Goal: Information Seeking & Learning: Check status

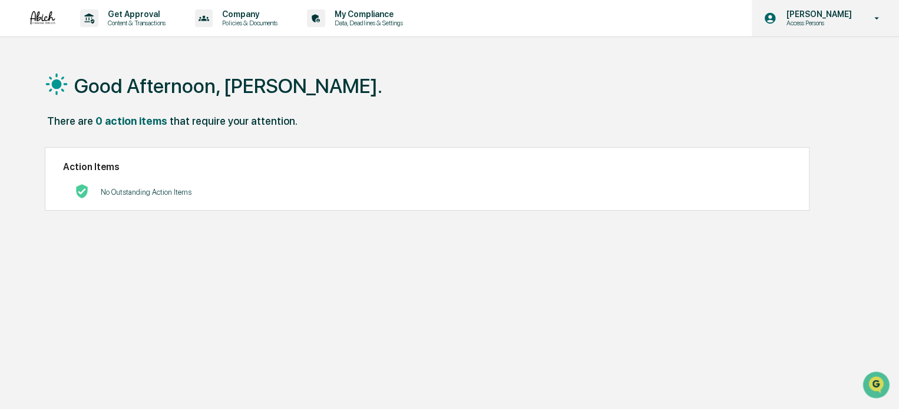
click at [856, 21] on p "Access Persons" at bounding box center [816, 23] width 81 height 8
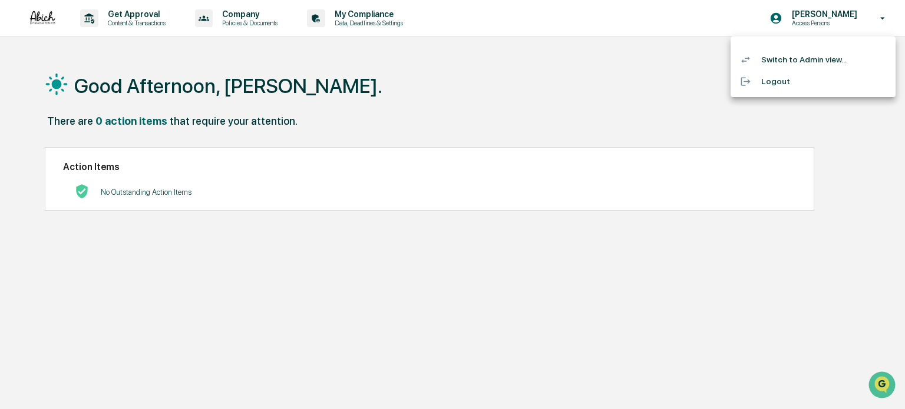
click at [597, 77] on div at bounding box center [452, 204] width 905 height 409
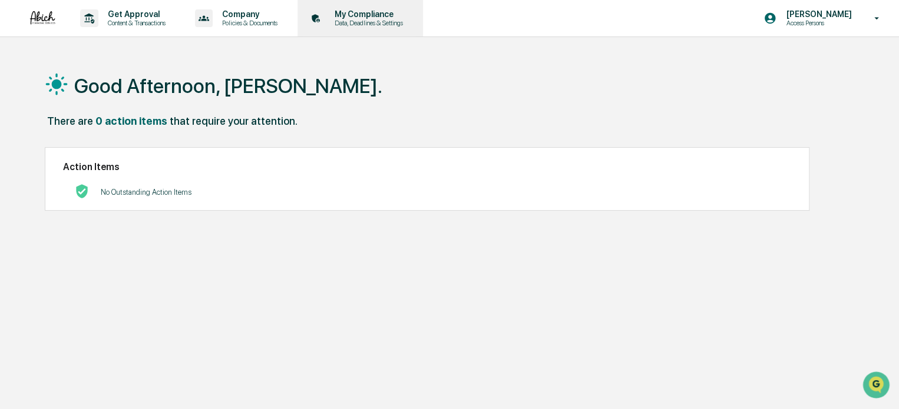
click at [370, 23] on p "Data, Deadlines & Settings" at bounding box center [367, 23] width 84 height 8
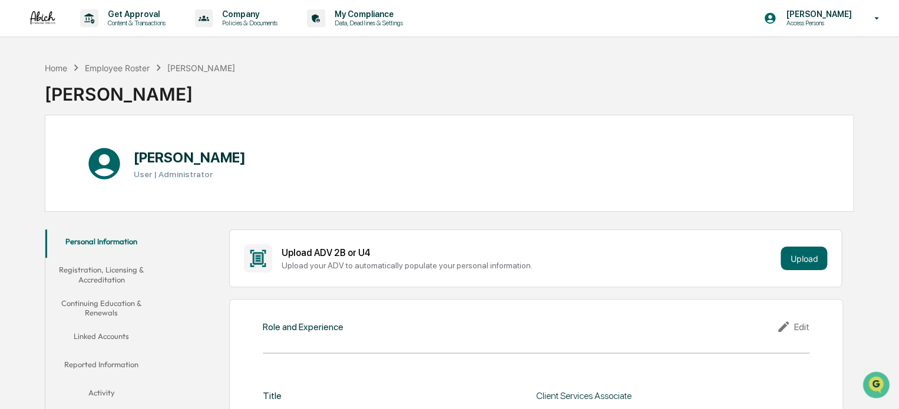
scroll to position [2, 0]
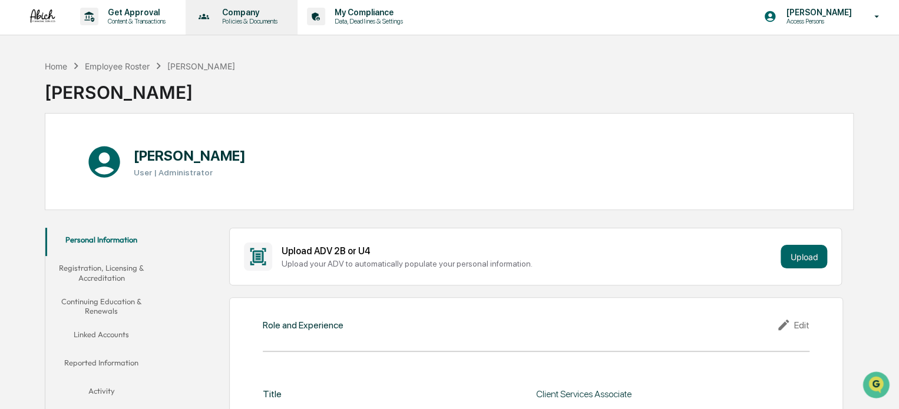
click at [267, 22] on p "Policies & Documents" at bounding box center [248, 21] width 71 height 8
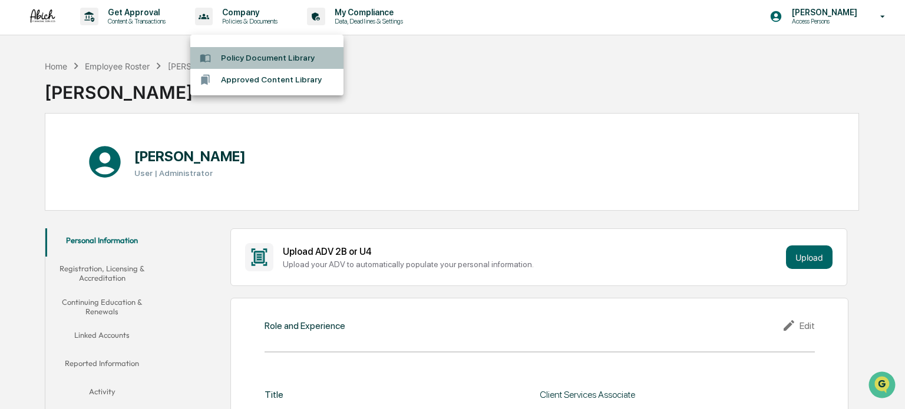
click at [284, 58] on li "Policy Document Library" at bounding box center [266, 58] width 153 height 22
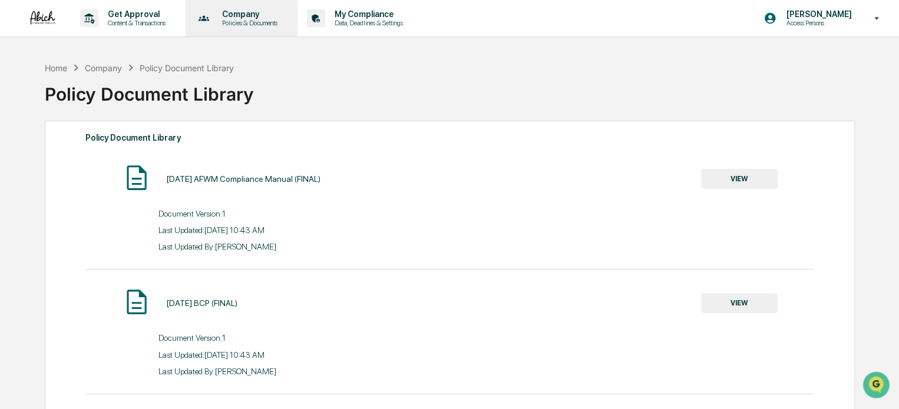
click at [272, 28] on div "Company Policies & Documents" at bounding box center [240, 18] width 101 height 37
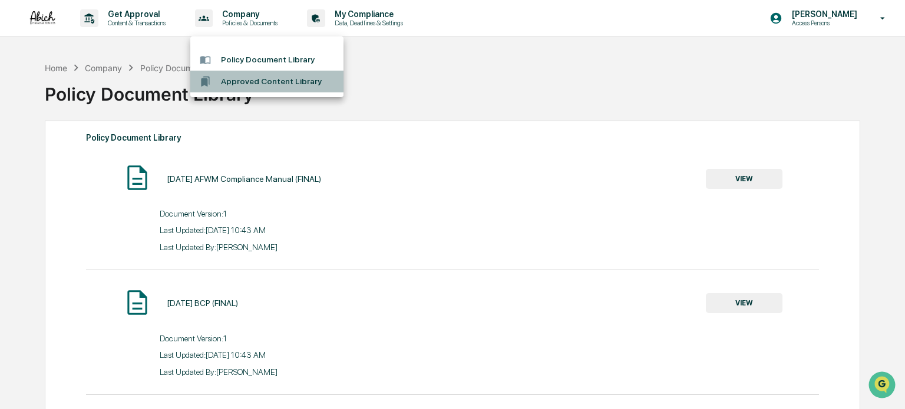
click at [286, 82] on li "Approved Content Library" at bounding box center [266, 82] width 153 height 22
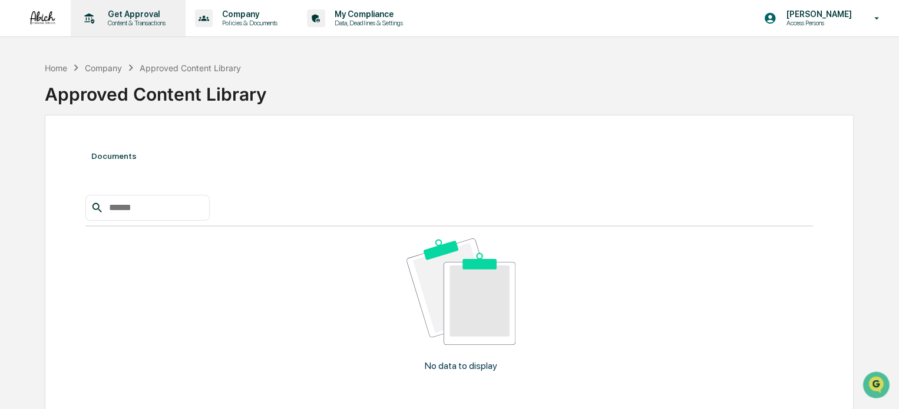
click at [132, 15] on p "Get Approval" at bounding box center [134, 13] width 73 height 9
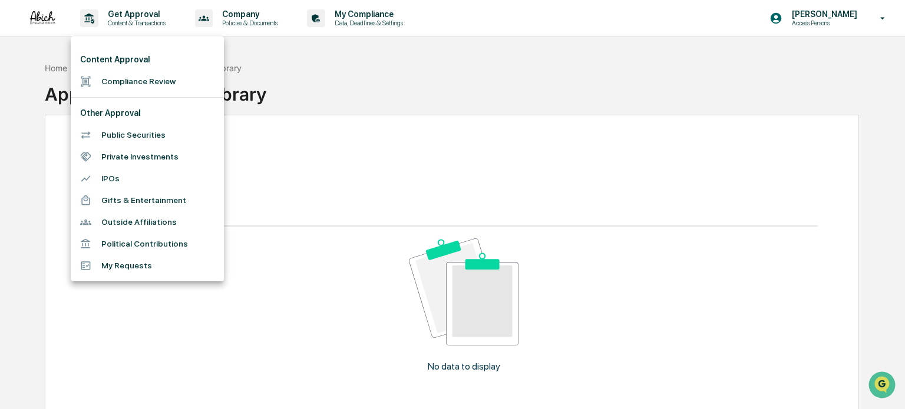
click at [413, 77] on div at bounding box center [452, 204] width 905 height 409
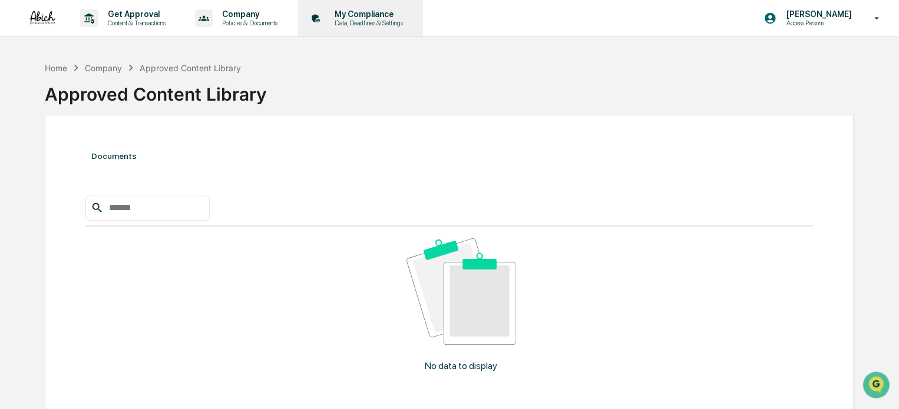
click at [391, 21] on p "Data, Deadlines & Settings" at bounding box center [367, 23] width 84 height 8
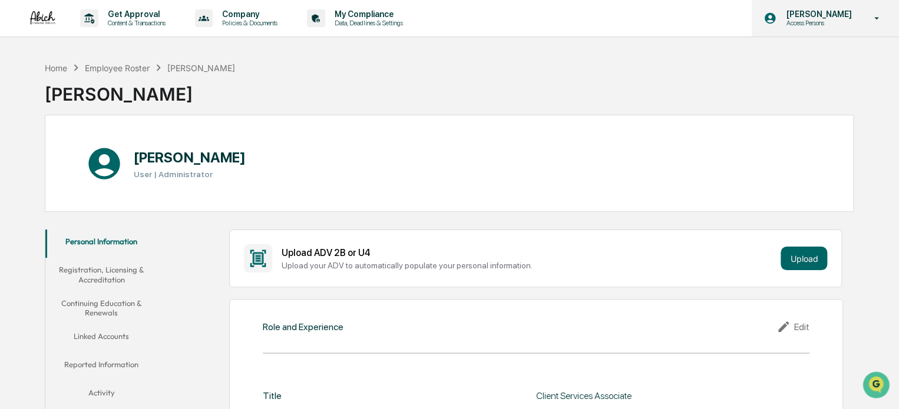
click at [860, 23] on div "[PERSON_NAME] Access Persons" at bounding box center [824, 18] width 147 height 37
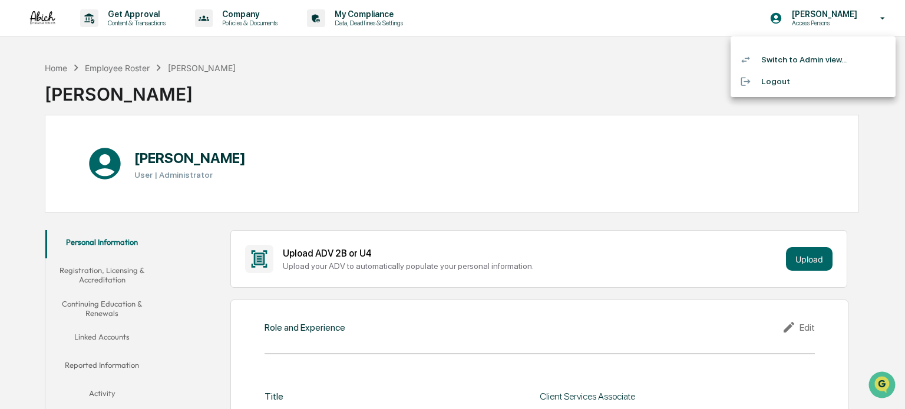
click at [672, 66] on div at bounding box center [452, 204] width 905 height 409
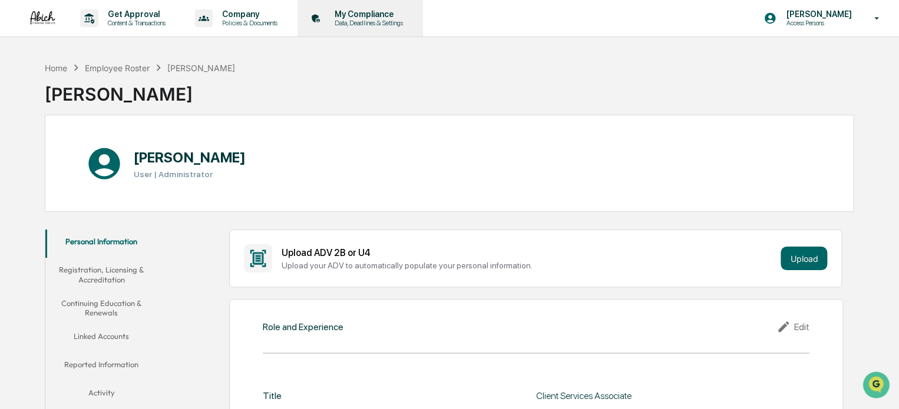
click at [342, 18] on p "My Compliance" at bounding box center [367, 13] width 84 height 9
click at [125, 67] on div "Employee Roster" at bounding box center [117, 68] width 65 height 10
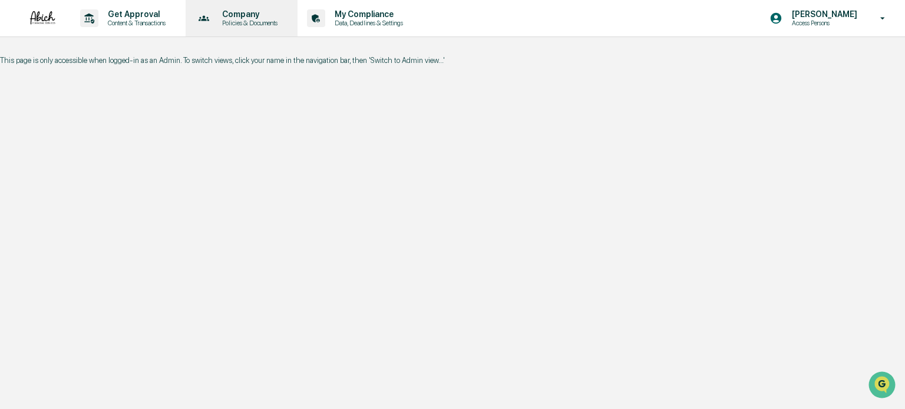
click at [279, 17] on p "Company" at bounding box center [248, 13] width 71 height 9
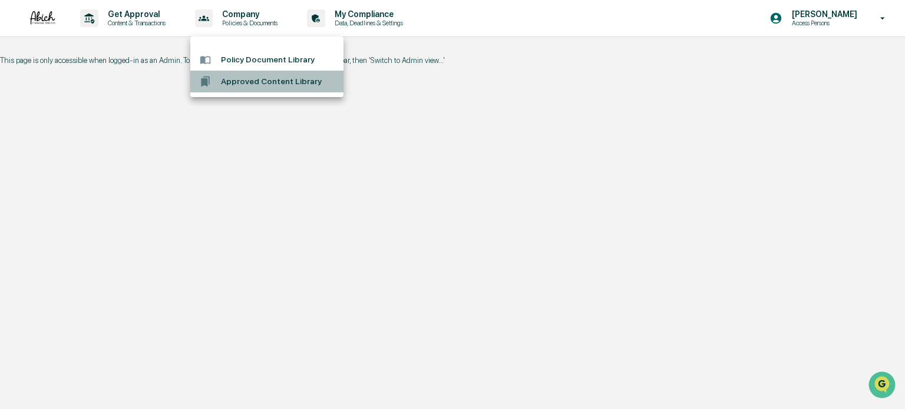
click at [292, 82] on li "Approved Content Library" at bounding box center [266, 82] width 153 height 22
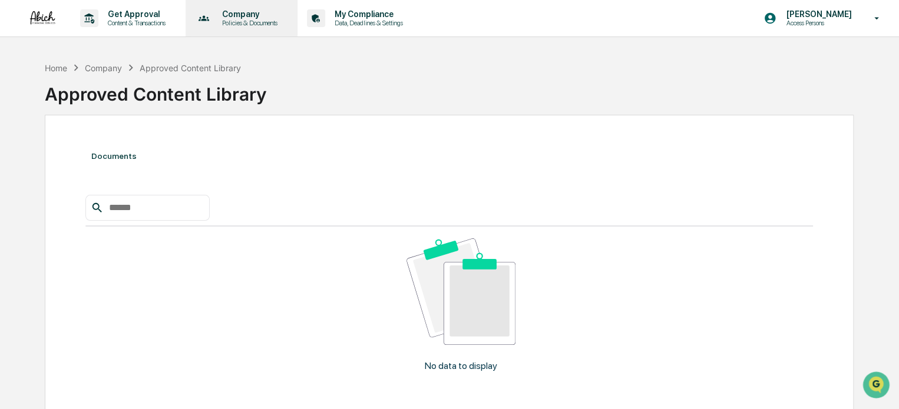
click at [264, 25] on p "Policies & Documents" at bounding box center [248, 23] width 71 height 8
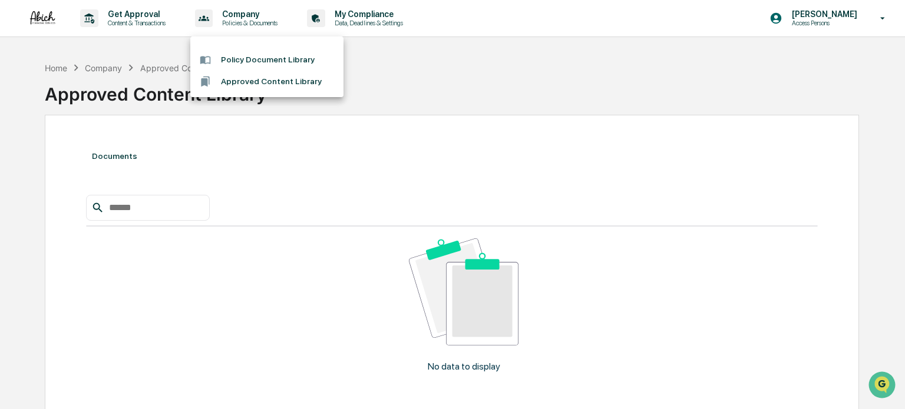
click at [255, 54] on li "Policy Document Library" at bounding box center [266, 60] width 153 height 22
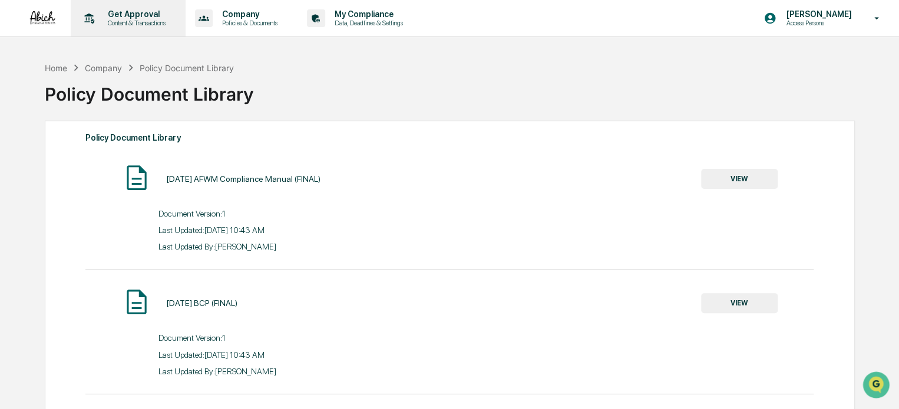
click at [140, 17] on p "Get Approval" at bounding box center [134, 13] width 73 height 9
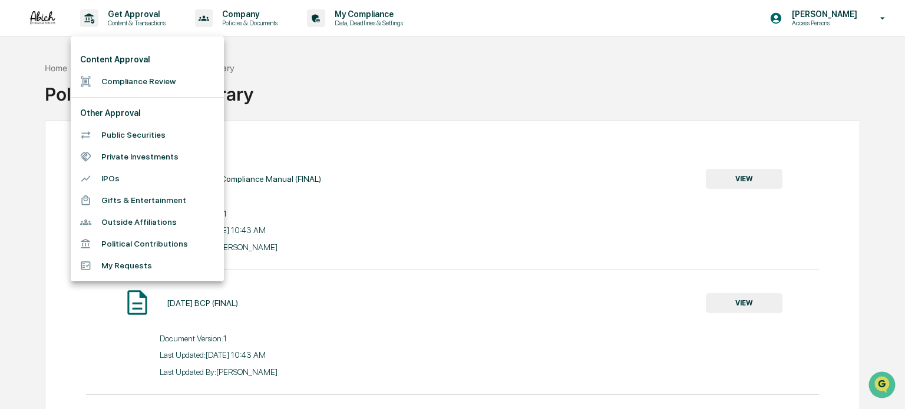
click at [456, 72] on div at bounding box center [452, 204] width 905 height 409
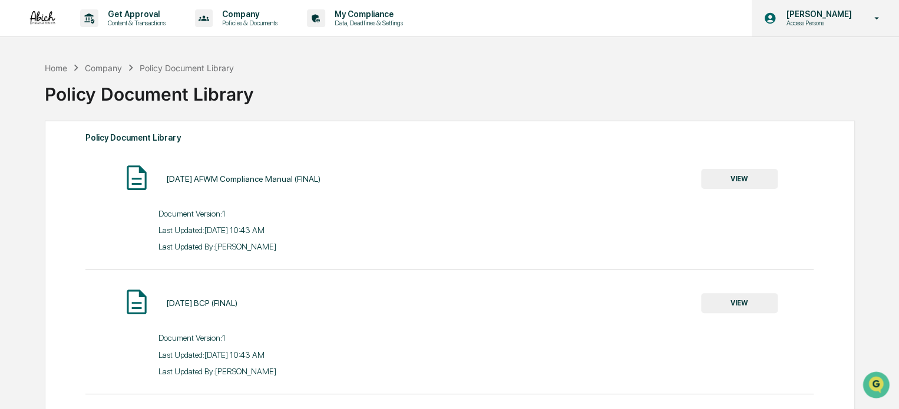
click at [835, 31] on div "[PERSON_NAME] Access Persons" at bounding box center [824, 18] width 147 height 37
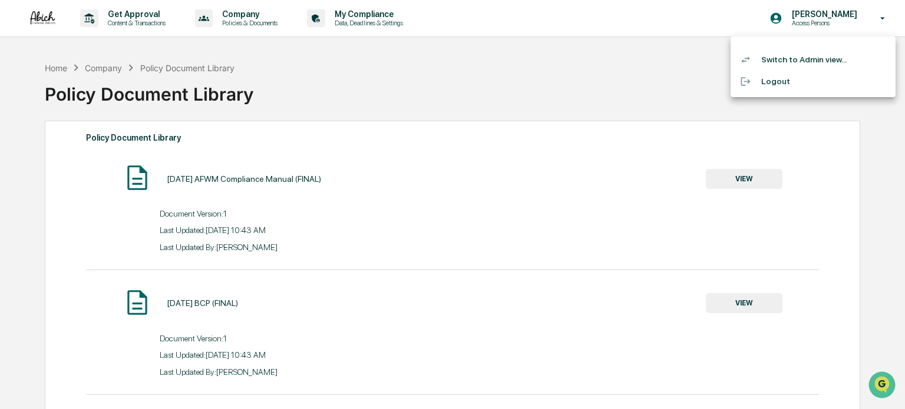
click at [675, 68] on div at bounding box center [452, 204] width 905 height 409
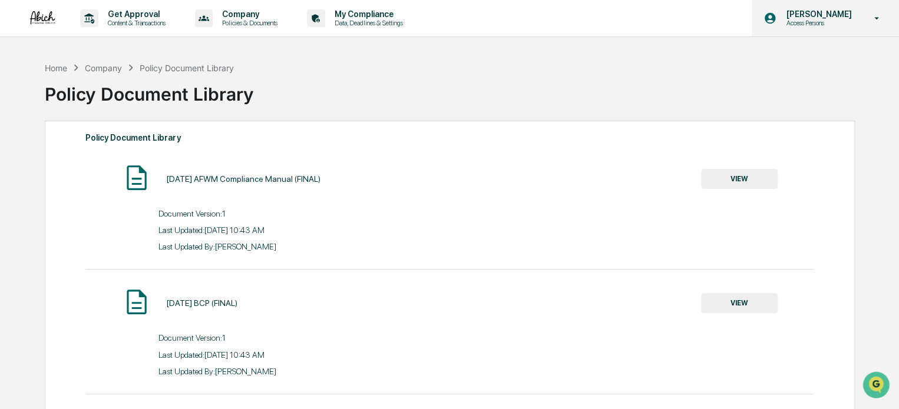
click at [817, 19] on p "Access Persons" at bounding box center [816, 23] width 81 height 8
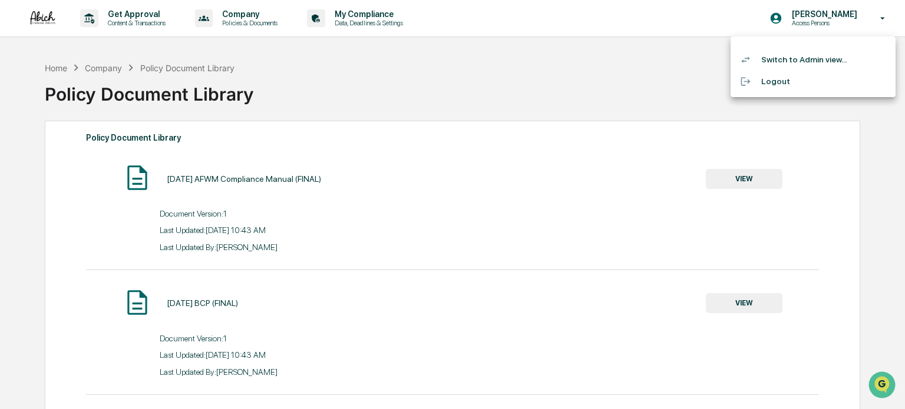
click at [813, 59] on li "Switch to Admin view..." at bounding box center [812, 60] width 165 height 22
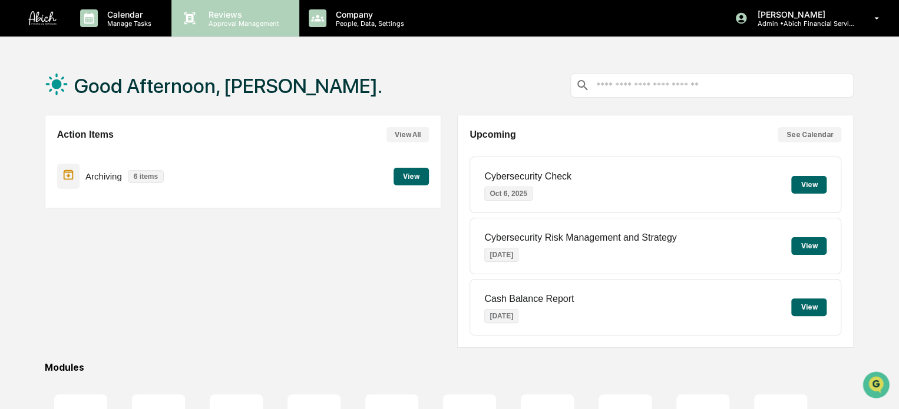
click at [243, 26] on p "Approval Management" at bounding box center [242, 23] width 86 height 8
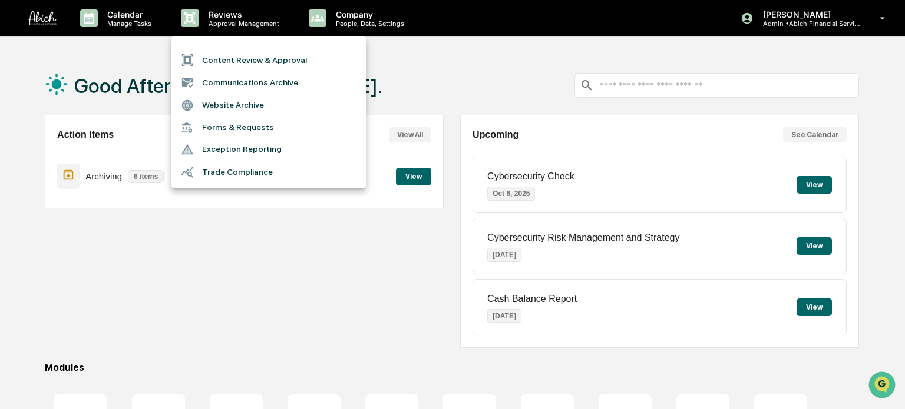
click at [410, 75] on div at bounding box center [452, 204] width 905 height 409
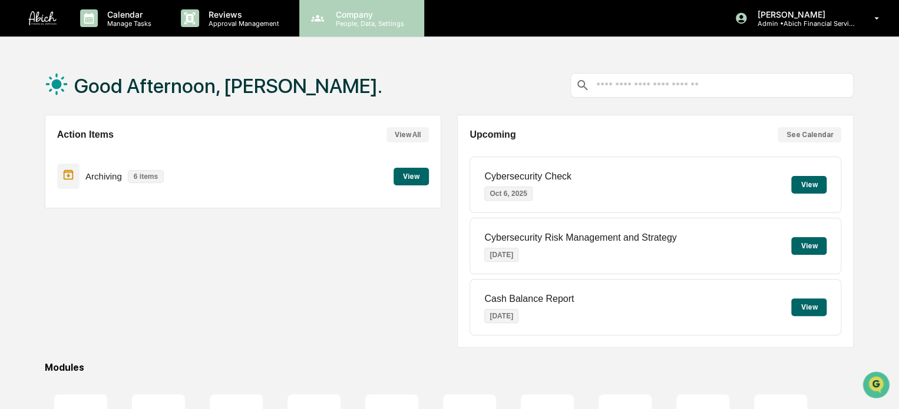
click at [376, 19] on p "People, Data, Settings" at bounding box center [368, 23] width 84 height 8
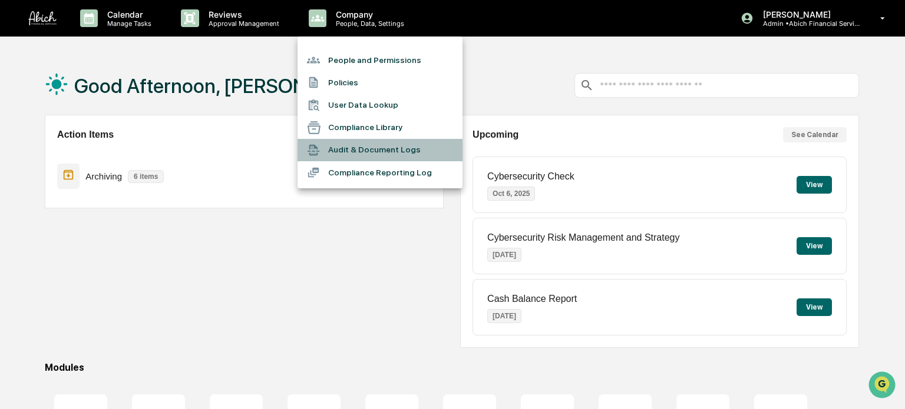
click at [386, 144] on li "Audit & Document Logs" at bounding box center [379, 150] width 165 height 22
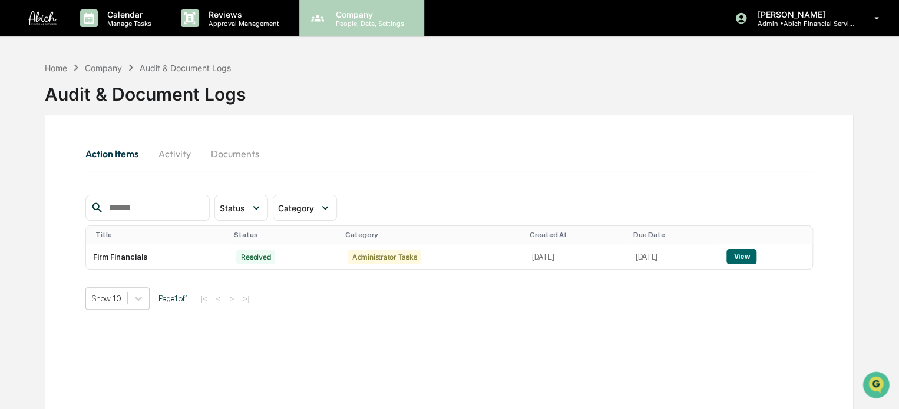
click at [366, 22] on p "People, Data, Settings" at bounding box center [368, 23] width 84 height 8
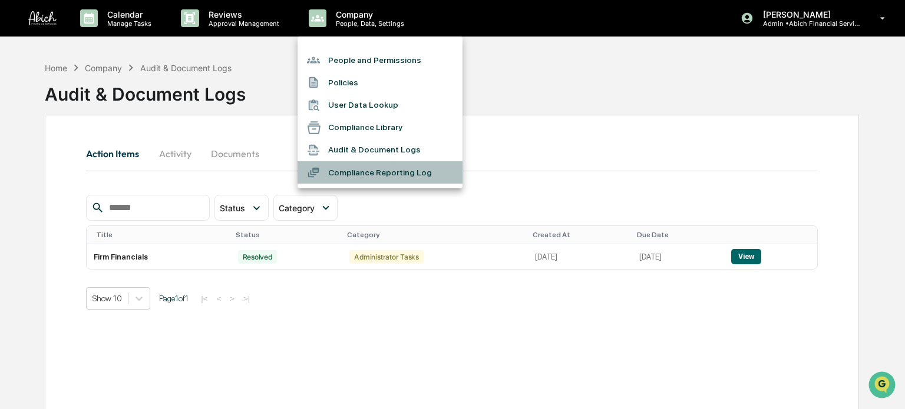
click at [389, 172] on li "Compliance Reporting Log" at bounding box center [379, 172] width 165 height 22
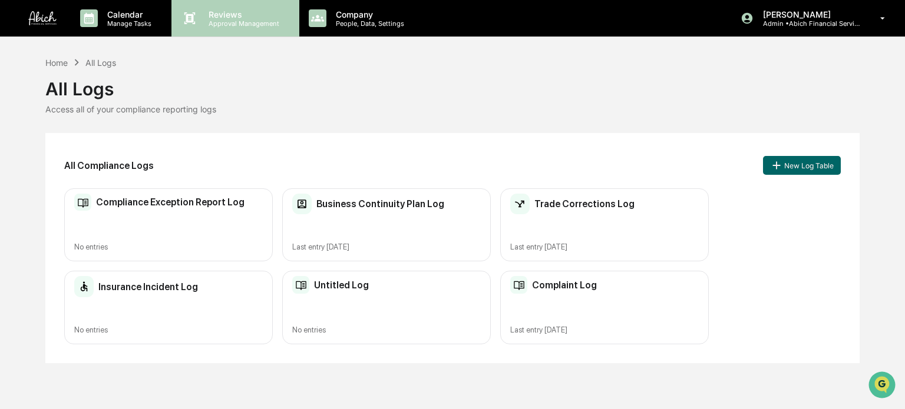
click at [264, 23] on p "Approval Management" at bounding box center [242, 23] width 86 height 8
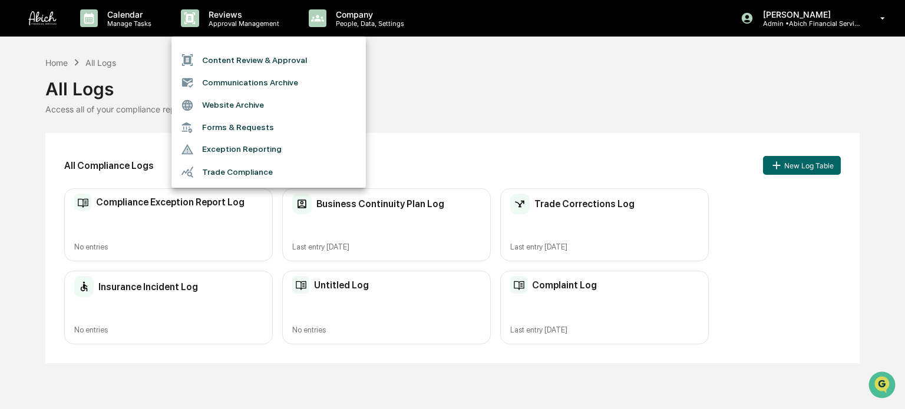
click at [836, 23] on div at bounding box center [452, 204] width 905 height 409
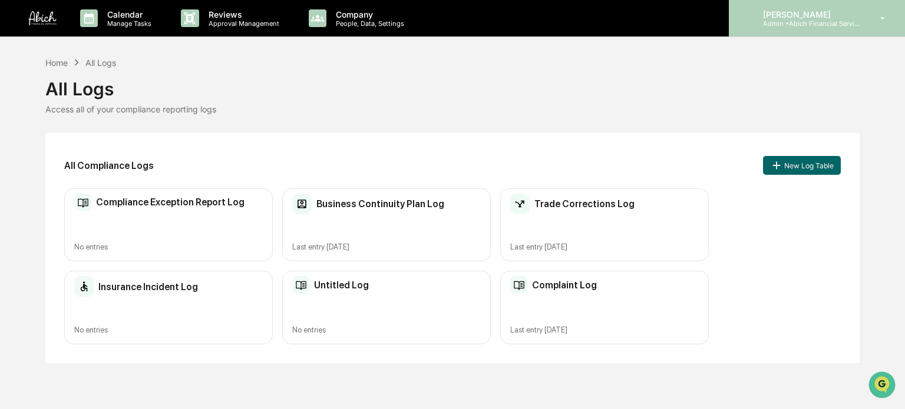
click at [817, 15] on p "[PERSON_NAME]" at bounding box center [808, 14] width 110 height 10
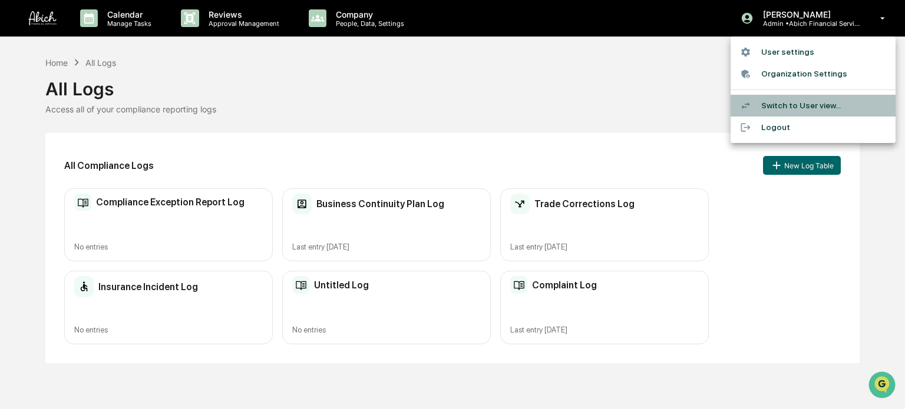
click at [809, 101] on li "Switch to User view..." at bounding box center [812, 106] width 165 height 22
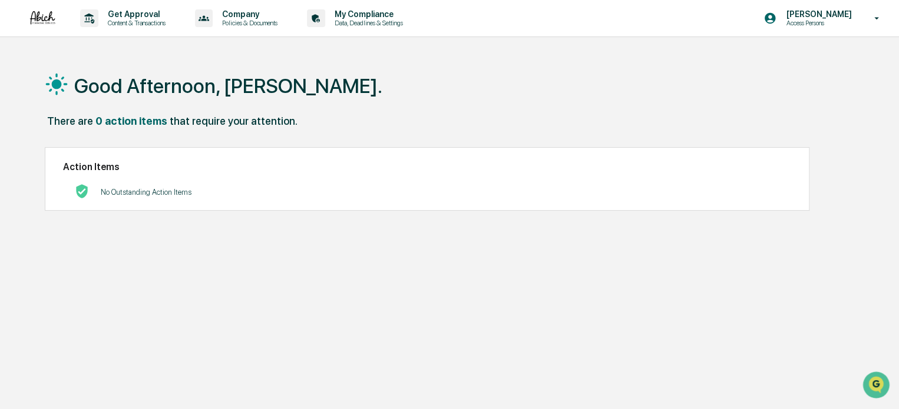
click at [38, 15] on img at bounding box center [42, 18] width 28 height 16
click at [105, 19] on p "Content & Transactions" at bounding box center [134, 23] width 73 height 8
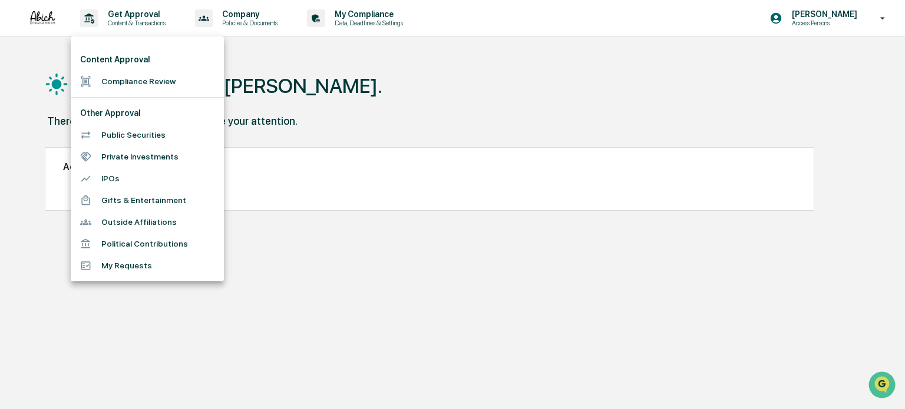
click at [395, 69] on div at bounding box center [452, 204] width 905 height 409
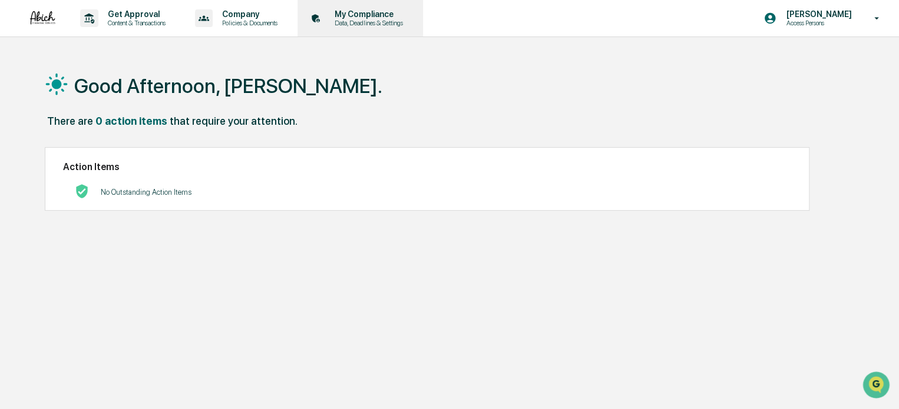
click at [378, 19] on p "Data, Deadlines & Settings" at bounding box center [367, 23] width 84 height 8
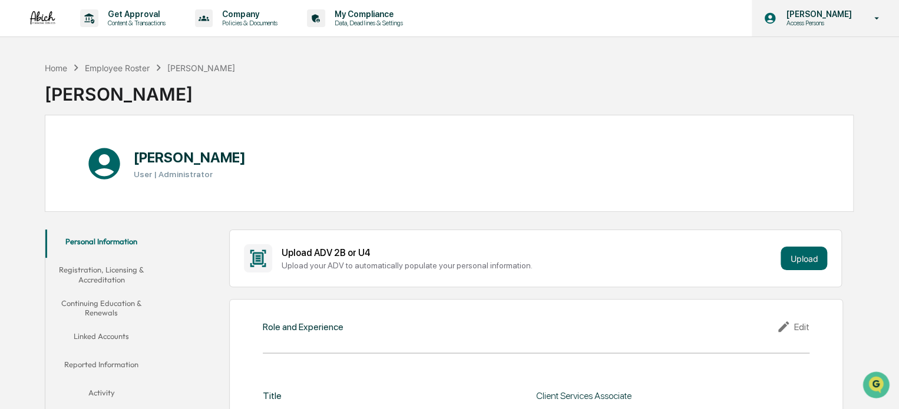
click at [827, 23] on p "Access Persons" at bounding box center [816, 23] width 81 height 8
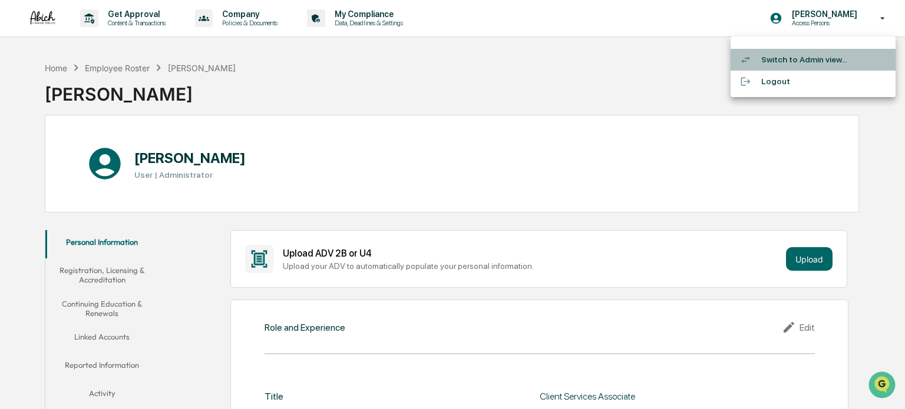
click at [828, 63] on li "Switch to Admin view..." at bounding box center [812, 60] width 165 height 22
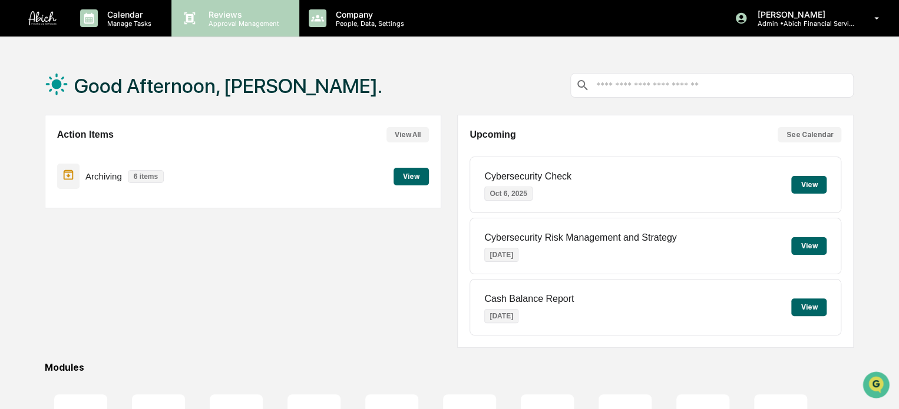
click at [237, 2] on div "Reviews Approval Management" at bounding box center [234, 18] width 127 height 37
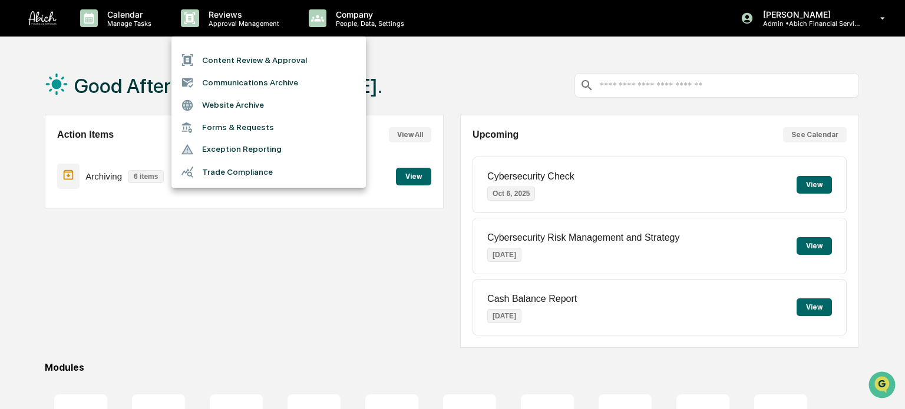
click at [346, 18] on div at bounding box center [452, 204] width 905 height 409
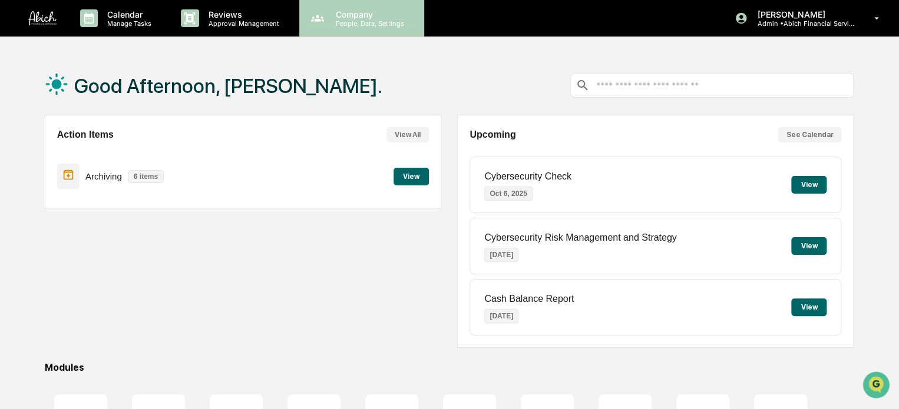
click at [365, 16] on p "Company" at bounding box center [368, 14] width 84 height 10
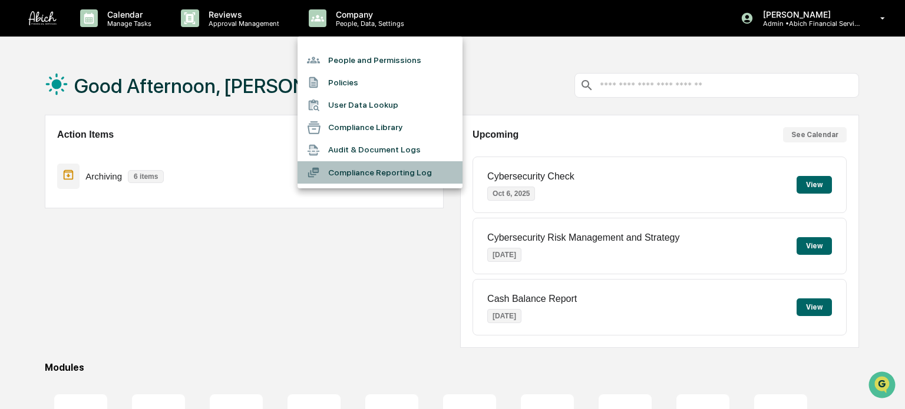
click at [377, 173] on li "Compliance Reporting Log" at bounding box center [379, 172] width 165 height 22
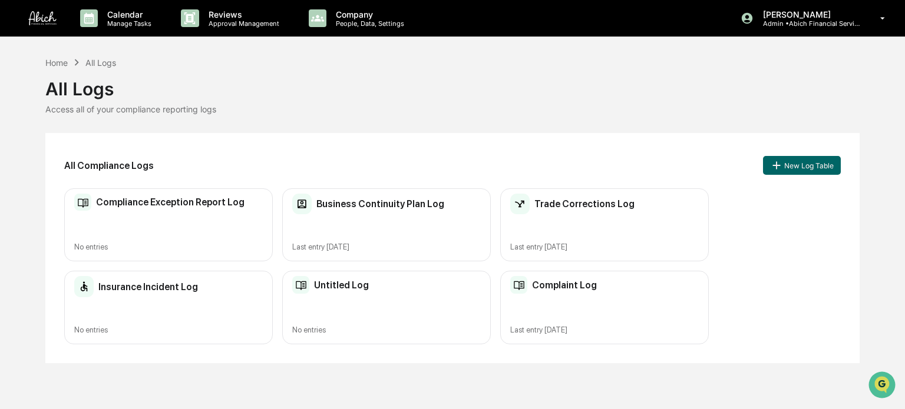
click at [428, 299] on div "Untitled Log No entries" at bounding box center [386, 308] width 208 height 74
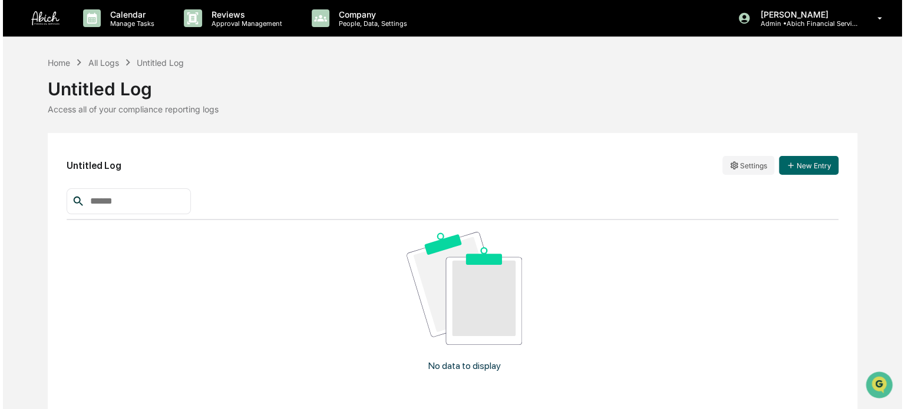
scroll to position [41, 0]
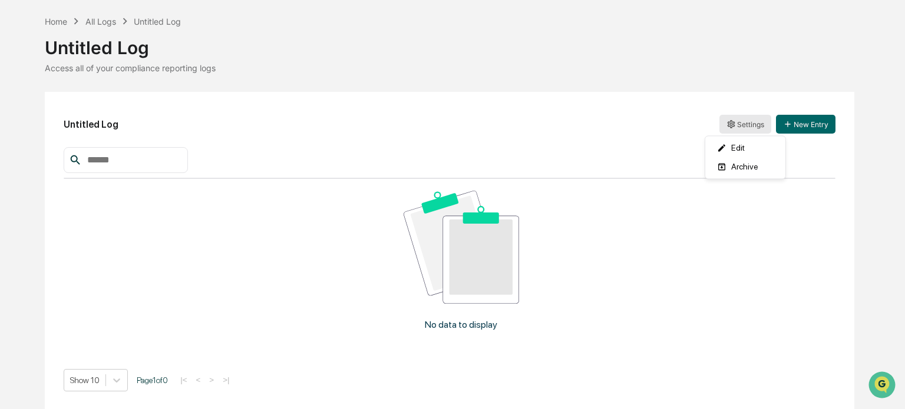
click at [740, 120] on html "Calendar Manage Tasks Reviews Approval Management Company People, Data, Setting…" at bounding box center [452, 163] width 905 height 409
click at [753, 145] on div "Edit" at bounding box center [744, 147] width 75 height 19
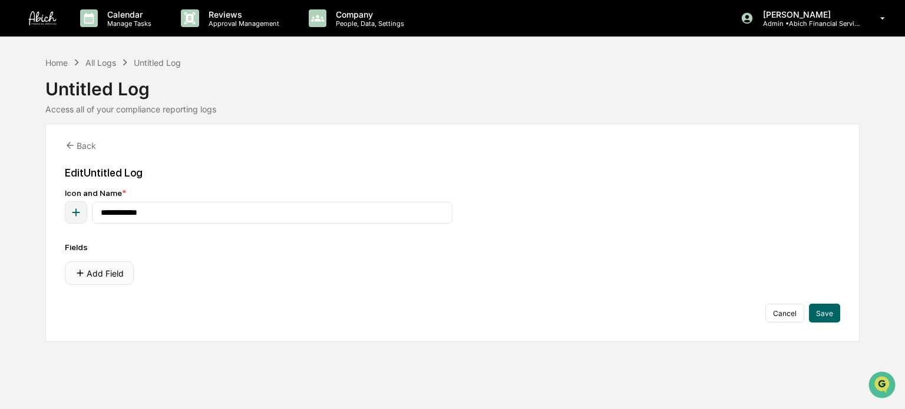
click at [111, 275] on button "Add Field" at bounding box center [99, 273] width 69 height 24
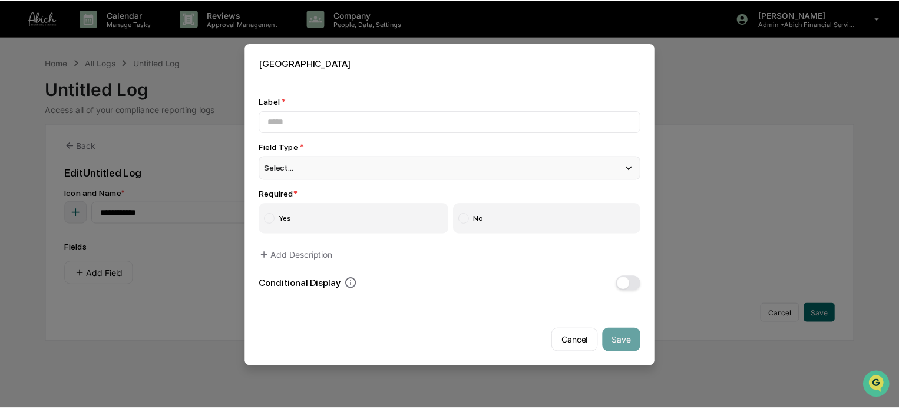
scroll to position [4, 0]
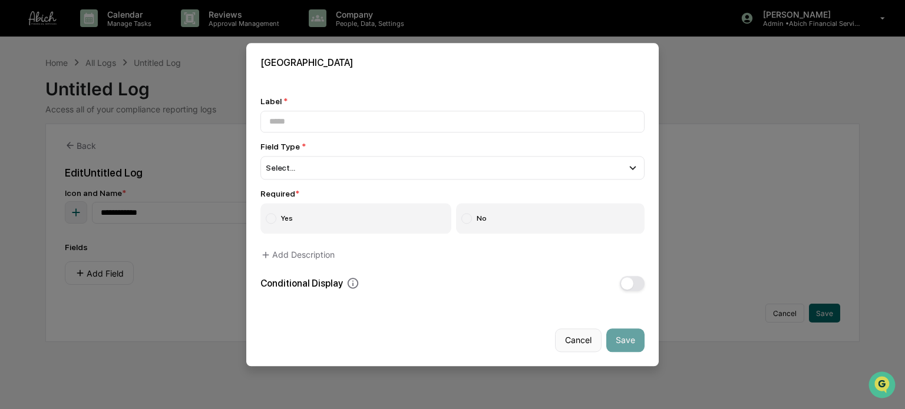
click at [570, 340] on button "Cancel" at bounding box center [578, 341] width 47 height 24
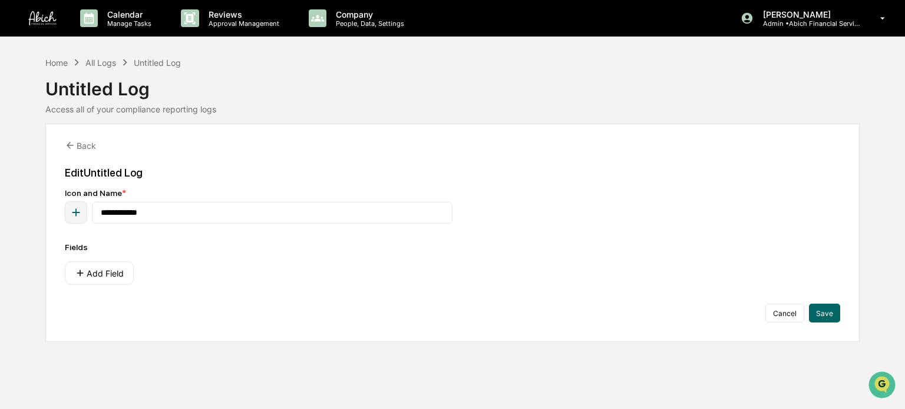
click at [205, 71] on div "Untitled Log" at bounding box center [452, 84] width 814 height 31
click at [108, 62] on div "All Logs" at bounding box center [100, 63] width 31 height 10
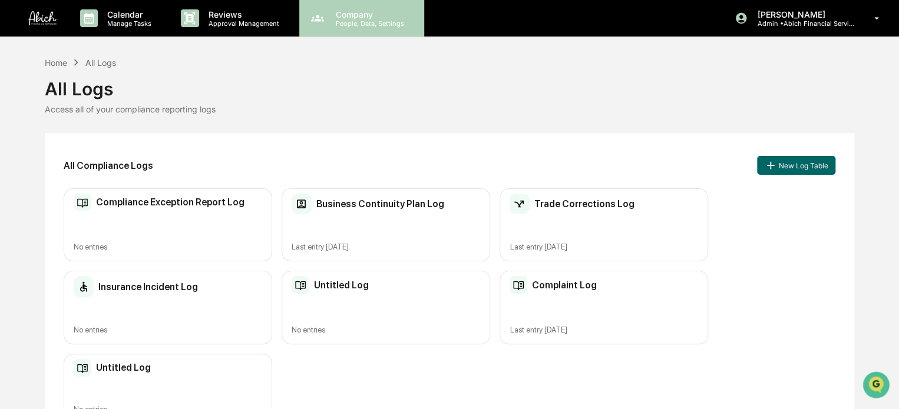
click at [362, 24] on p "People, Data, Settings" at bounding box center [368, 23] width 84 height 8
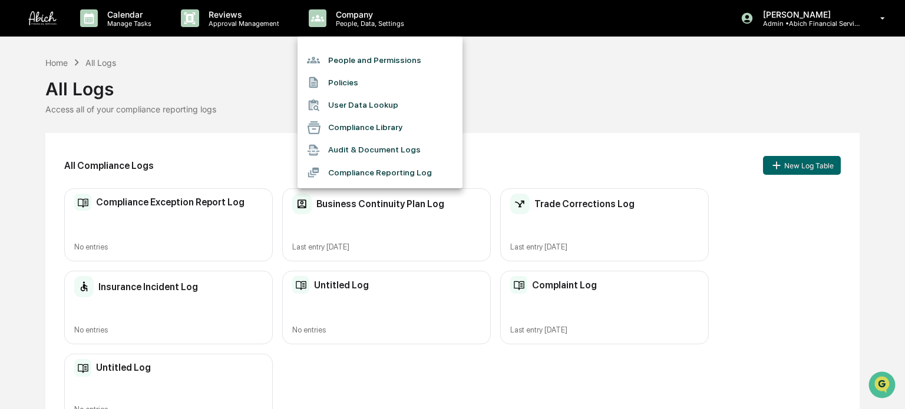
click at [608, 65] on div at bounding box center [452, 204] width 905 height 409
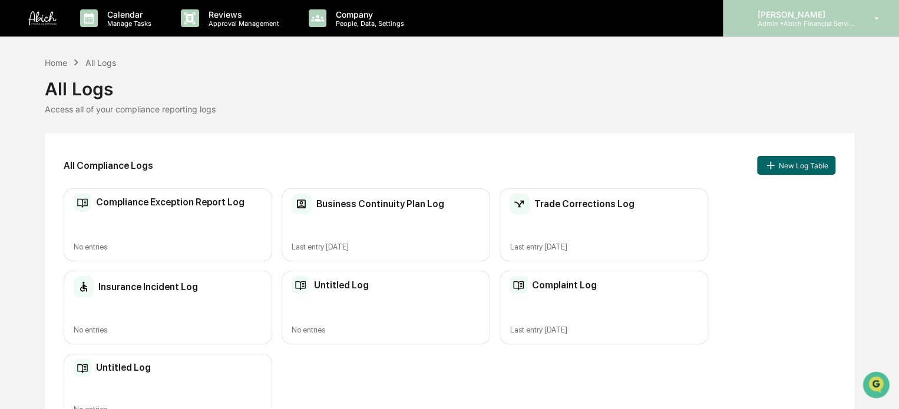
click at [839, 21] on p "Admin • Abich Financial Services" at bounding box center [802, 23] width 110 height 8
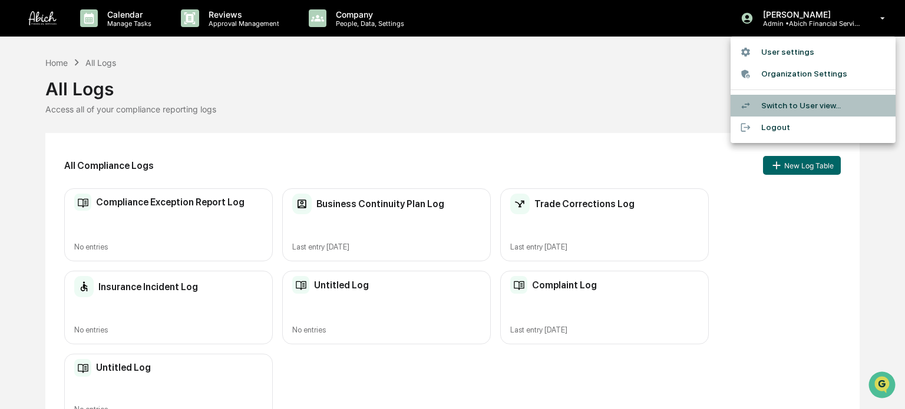
click at [813, 103] on li "Switch to User view..." at bounding box center [812, 106] width 165 height 22
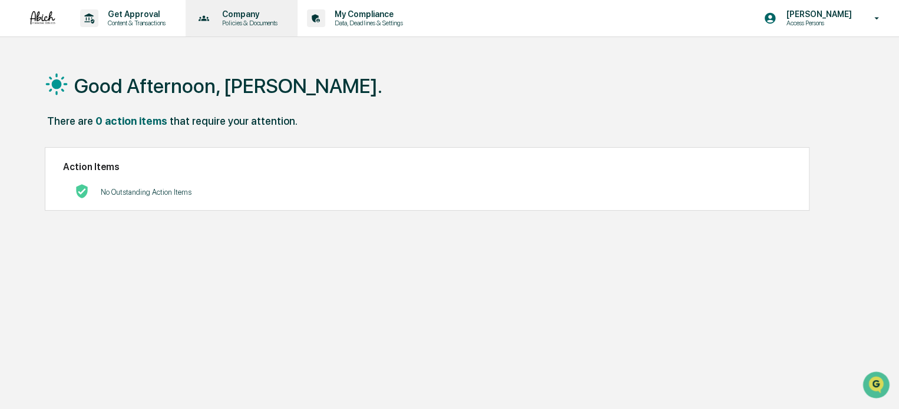
click at [283, 12] on p "Company" at bounding box center [248, 13] width 71 height 9
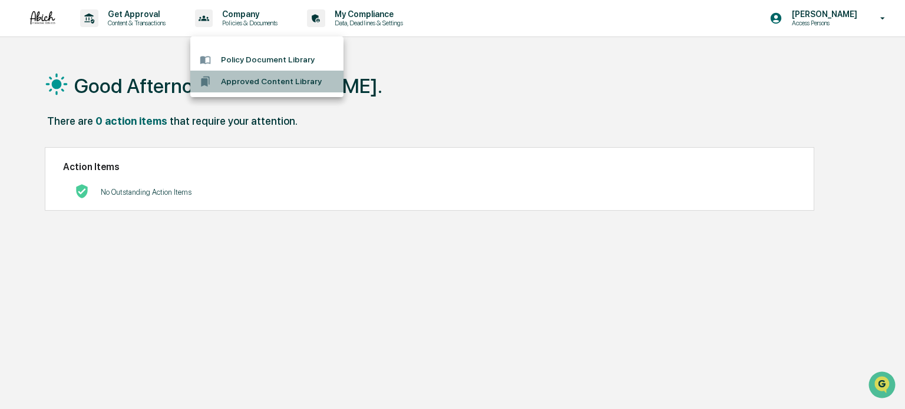
click at [290, 84] on li "Approved Content Library" at bounding box center [266, 82] width 153 height 22
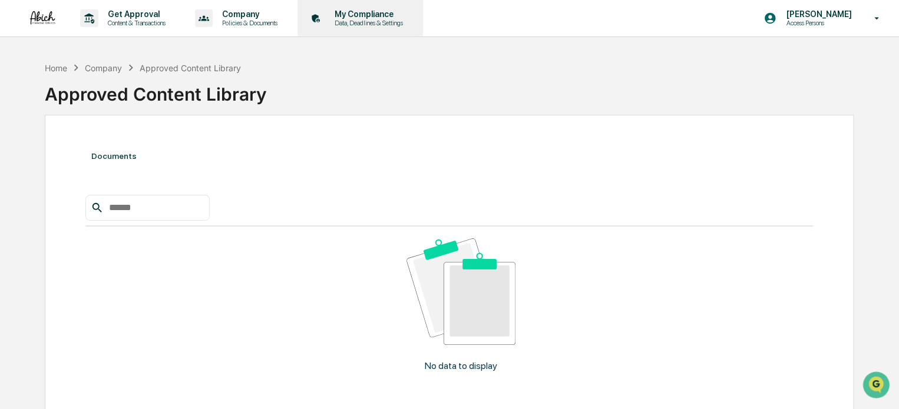
click at [376, 20] on p "Data, Deadlines & Settings" at bounding box center [367, 23] width 84 height 8
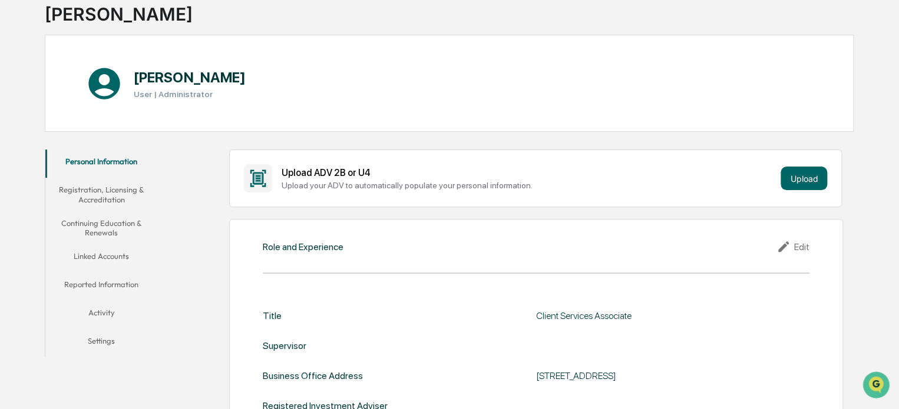
scroll to position [86, 0]
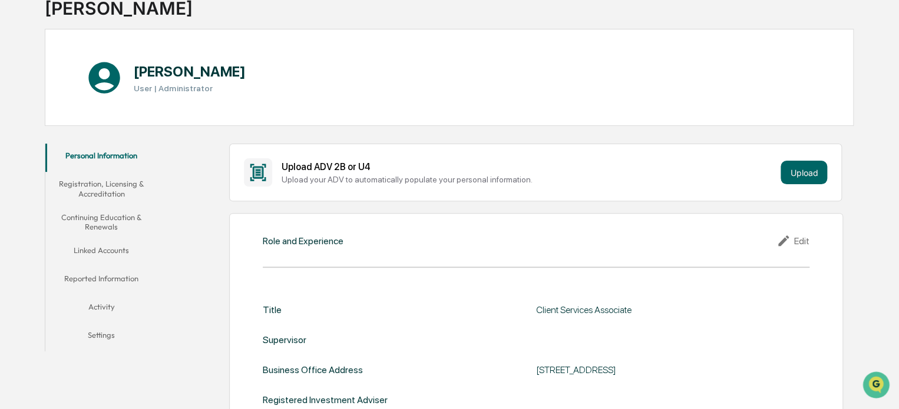
click at [109, 283] on button "Reported Information" at bounding box center [101, 281] width 112 height 28
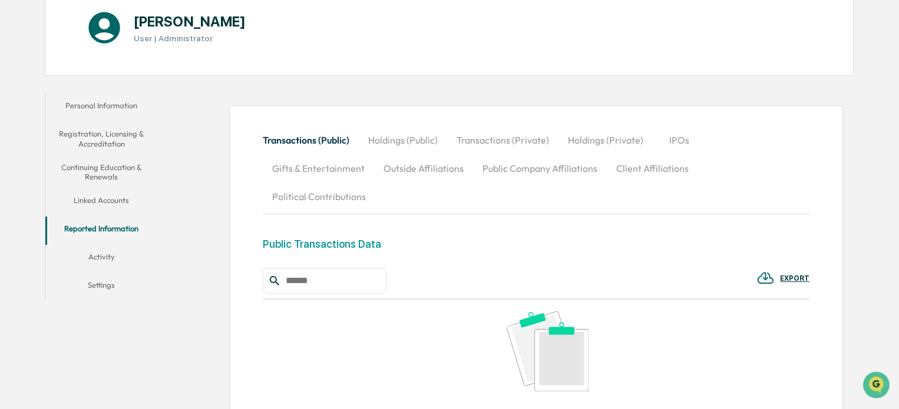
scroll to position [145, 0]
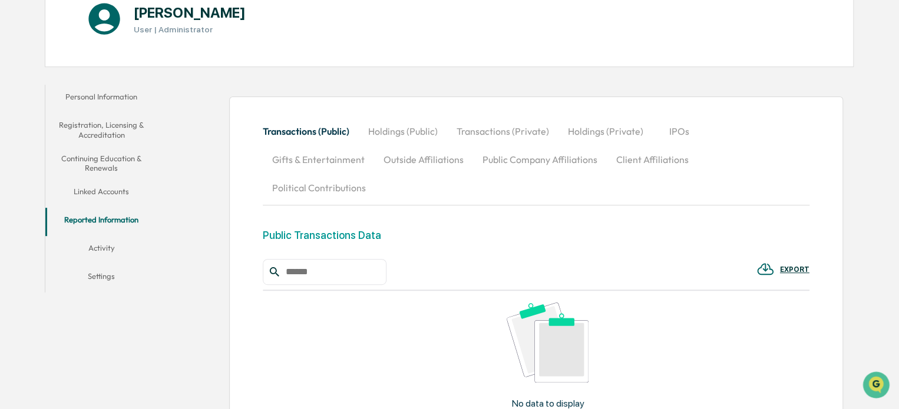
click at [112, 242] on button "Activity" at bounding box center [101, 250] width 112 height 28
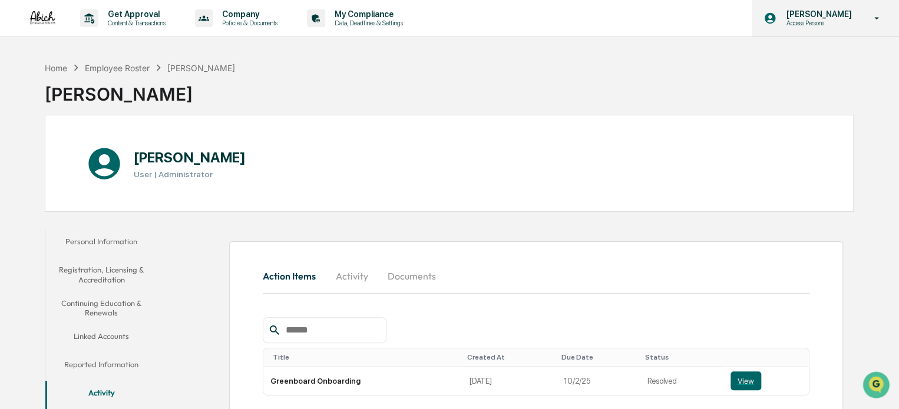
click at [836, 19] on p "Access Persons" at bounding box center [816, 23] width 81 height 8
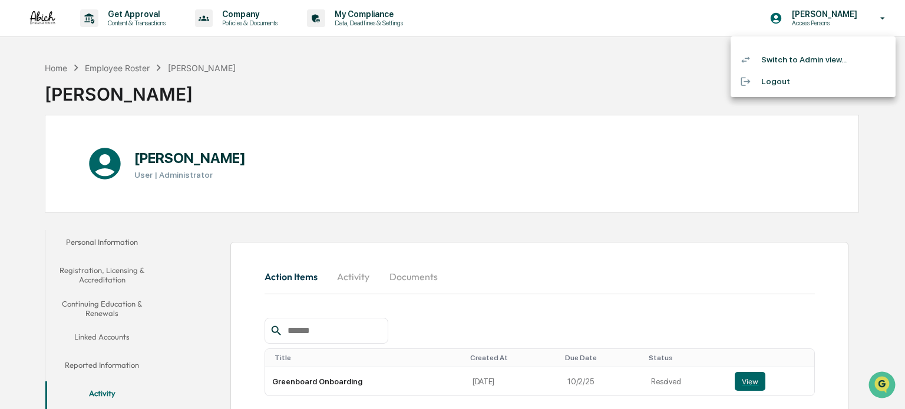
click at [794, 65] on li "Switch to Admin view..." at bounding box center [812, 60] width 165 height 22
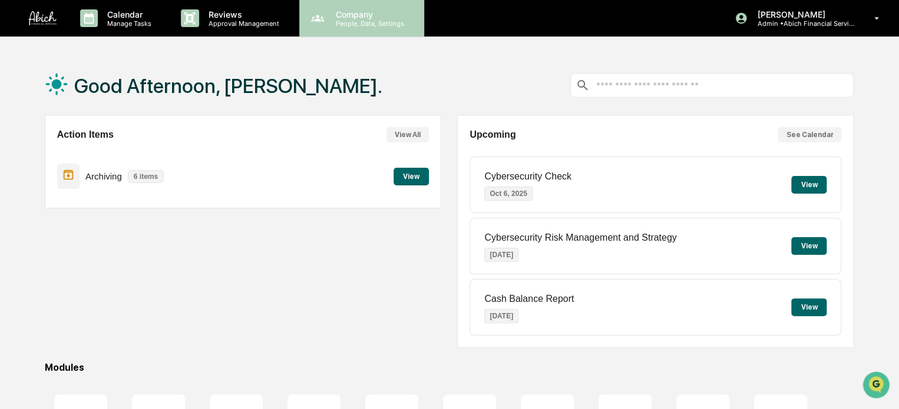
click at [367, 21] on p "People, Data, Settings" at bounding box center [368, 23] width 84 height 8
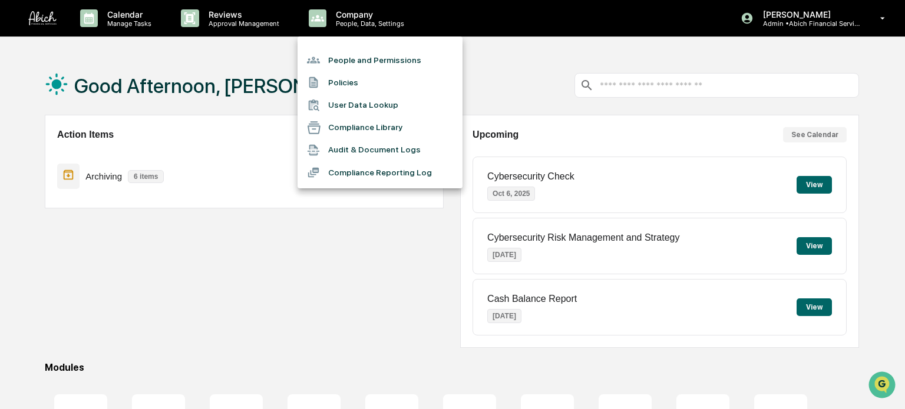
click at [405, 166] on li "Compliance Reporting Log" at bounding box center [379, 172] width 165 height 22
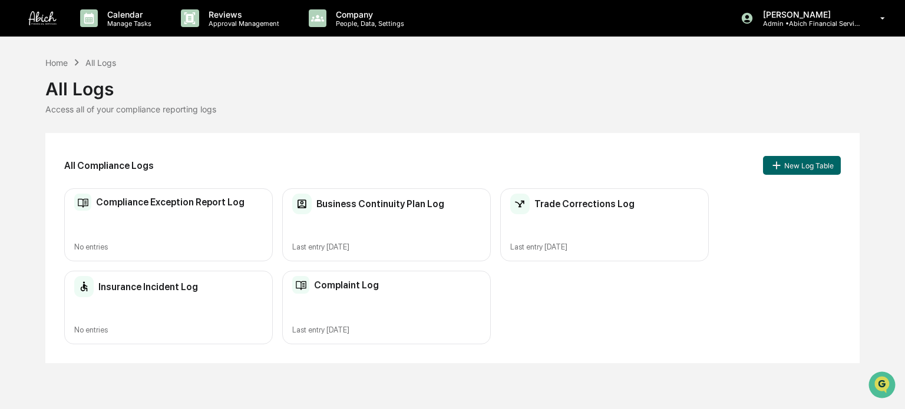
click at [400, 285] on div "Complaint Log" at bounding box center [386, 285] width 188 height 18
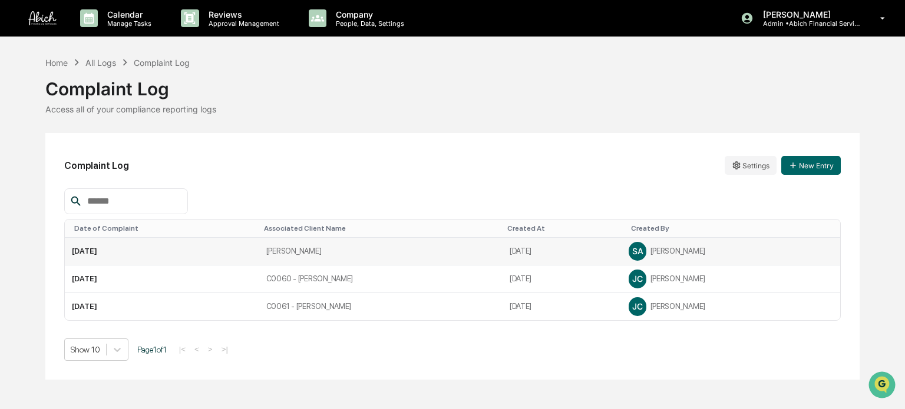
click at [389, 254] on td "[PERSON_NAME]" at bounding box center [380, 252] width 243 height 28
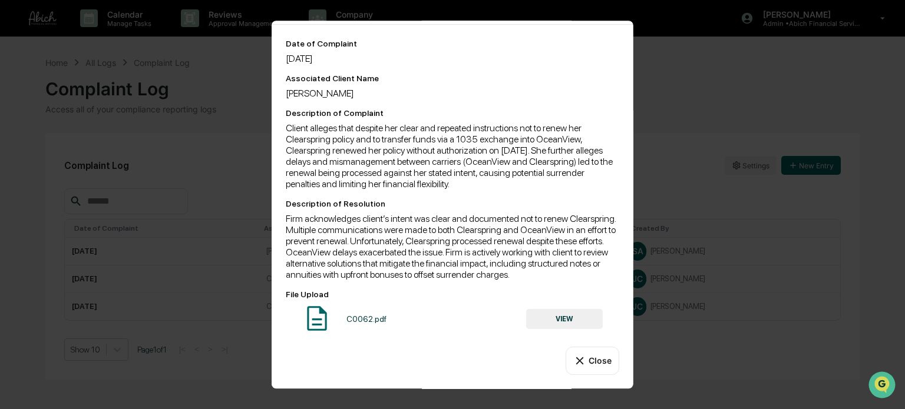
scroll to position [64, 0]
click at [550, 319] on button "VIEW" at bounding box center [564, 319] width 77 height 20
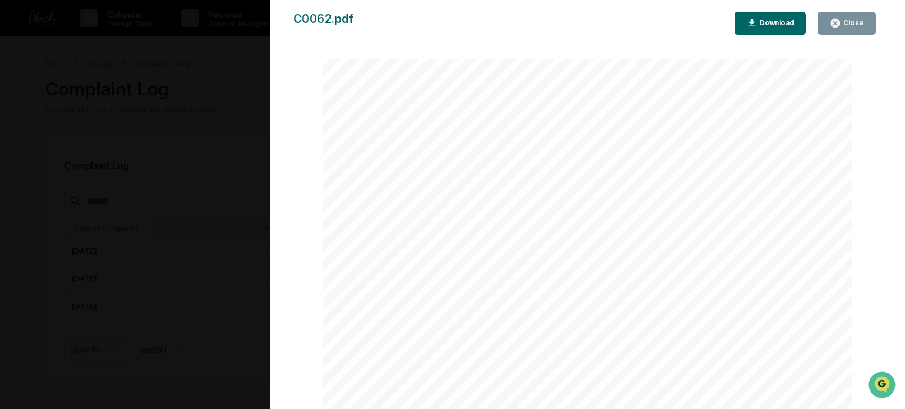
scroll to position [0, 0]
click at [834, 16] on button "Close" at bounding box center [846, 23] width 58 height 23
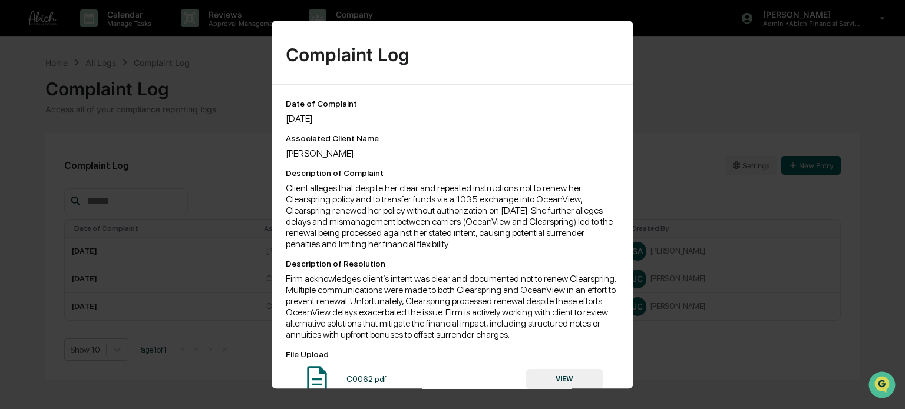
click at [505, 205] on div "Client alleges that despite her clear and repeated instructions not to renew he…" at bounding box center [452, 216] width 333 height 67
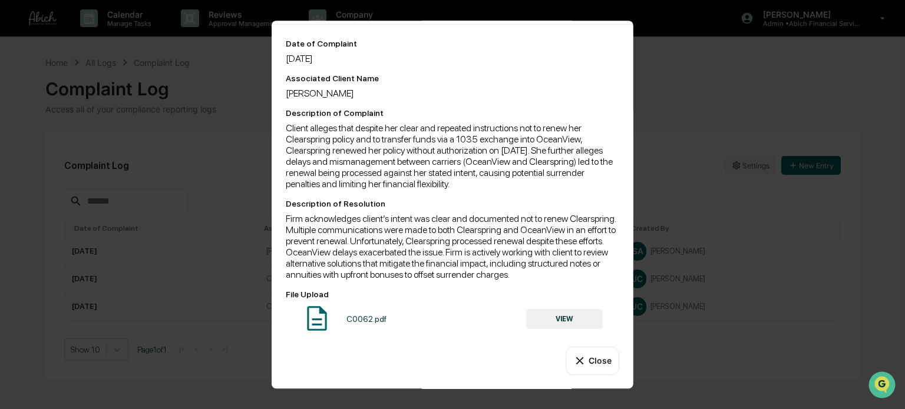
click at [596, 356] on button "Close" at bounding box center [592, 361] width 54 height 28
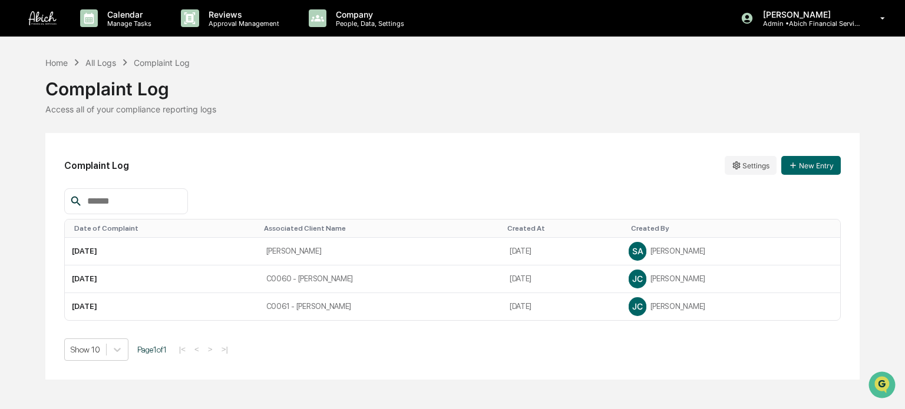
click at [761, 80] on div "Complaint Log" at bounding box center [452, 84] width 814 height 31
click at [24, 265] on div "Home All Logs Complaint Log Complaint Log Access all of your compliance reporti…" at bounding box center [452, 218] width 905 height 324
click at [676, 108] on div "Access all of your compliance reporting logs" at bounding box center [452, 109] width 814 height 10
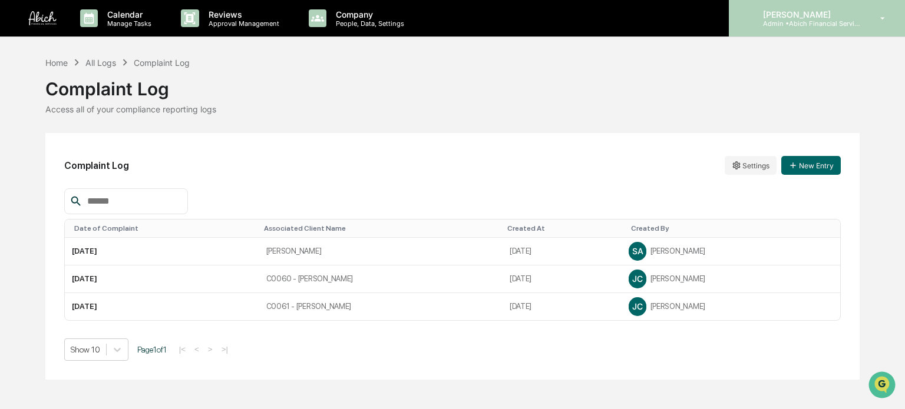
click at [831, 13] on p "[PERSON_NAME]" at bounding box center [808, 14] width 110 height 10
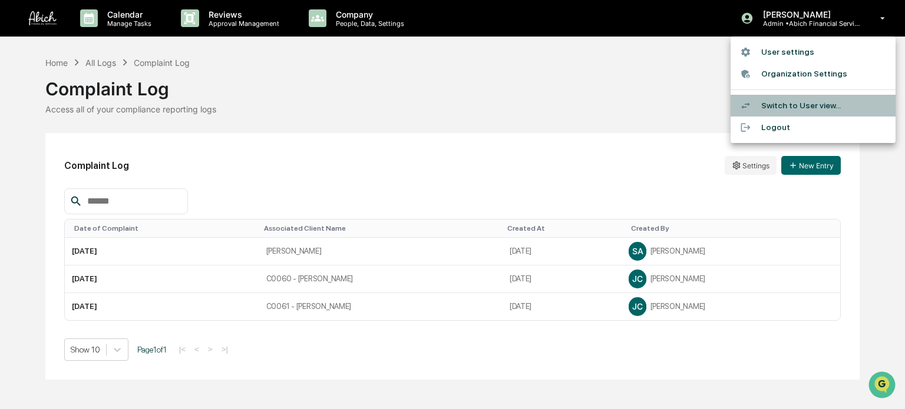
click at [831, 108] on li "Switch to User view..." at bounding box center [812, 106] width 165 height 22
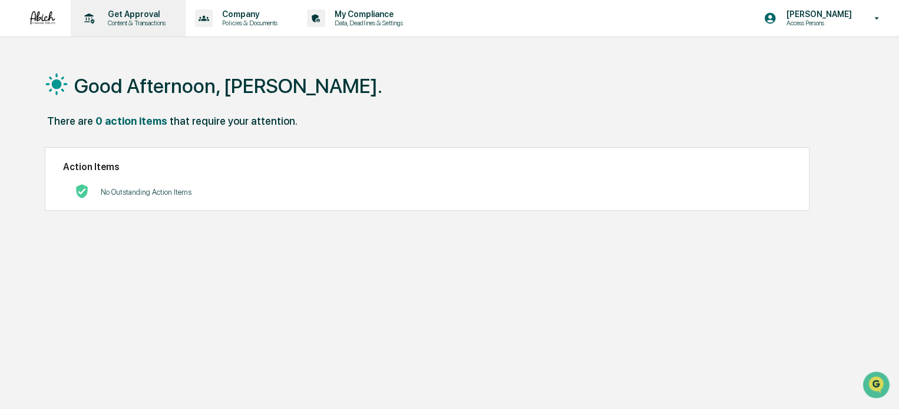
click at [128, 11] on p "Get Approval" at bounding box center [134, 13] width 73 height 9
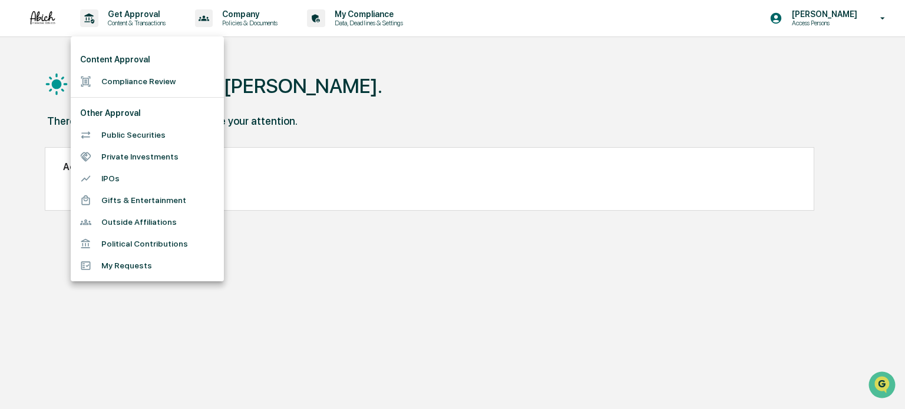
click at [131, 263] on li "My Requests" at bounding box center [147, 266] width 153 height 22
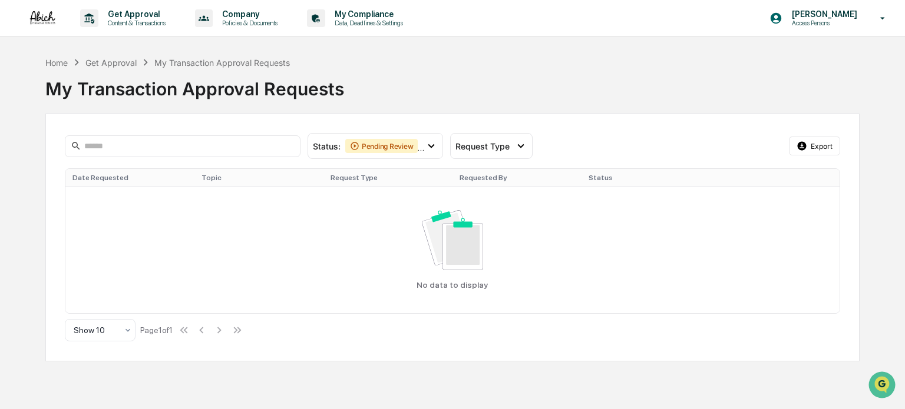
click at [577, 94] on div "My Transaction Approval Requests" at bounding box center [452, 84] width 814 height 31
click at [840, 24] on p "Access Persons" at bounding box center [822, 23] width 81 height 8
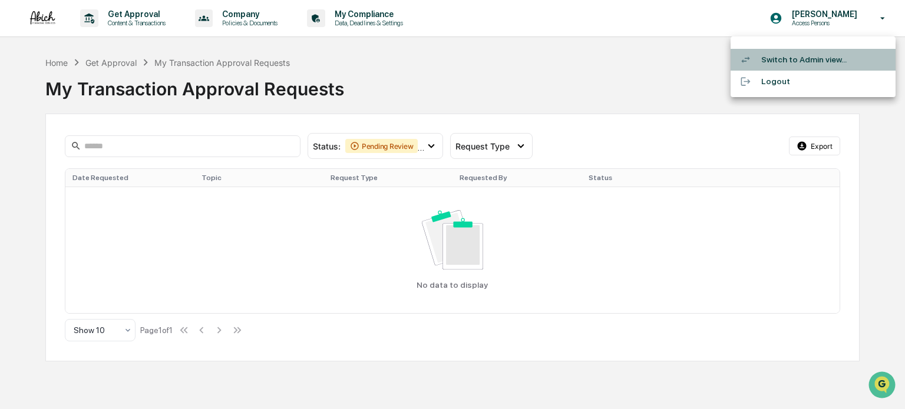
click at [800, 55] on li "Switch to Admin view..." at bounding box center [812, 60] width 165 height 22
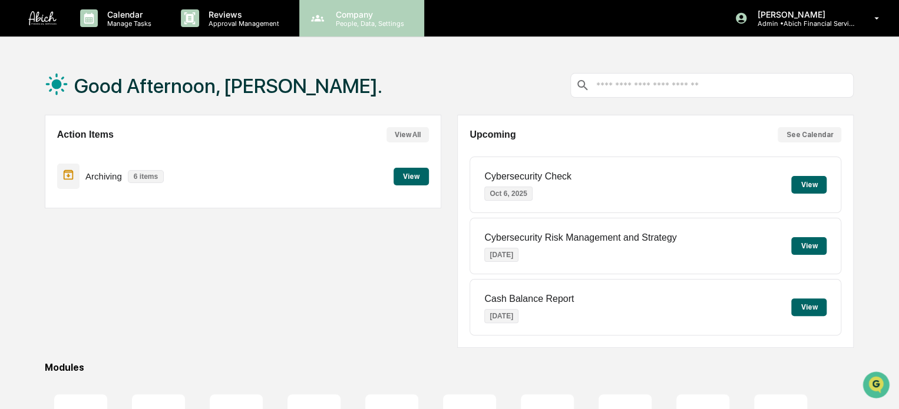
click at [372, 22] on p "People, Data, Settings" at bounding box center [368, 23] width 84 height 8
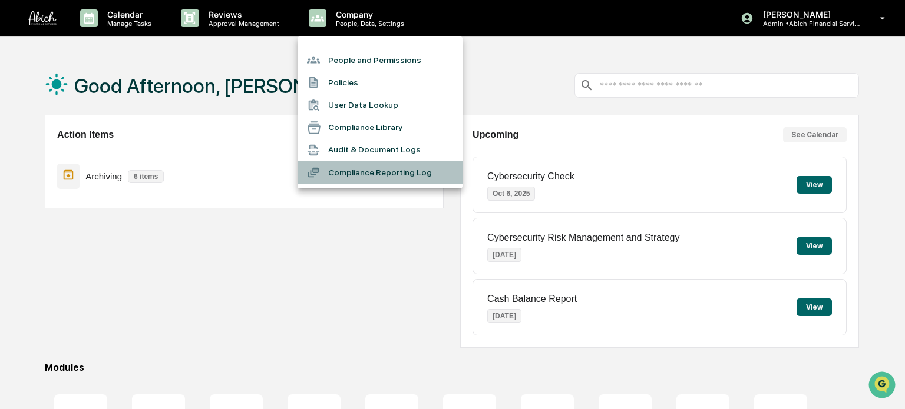
click at [393, 170] on li "Compliance Reporting Log" at bounding box center [379, 172] width 165 height 22
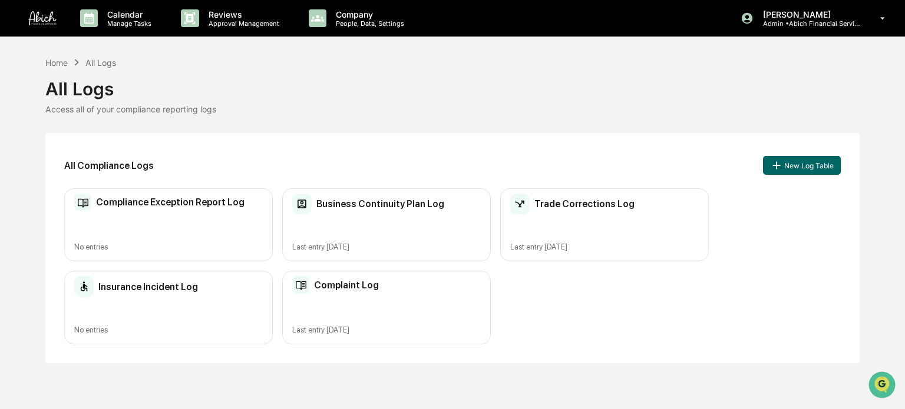
click at [403, 315] on div "Complaint Log Last entry [DATE]" at bounding box center [386, 308] width 208 height 74
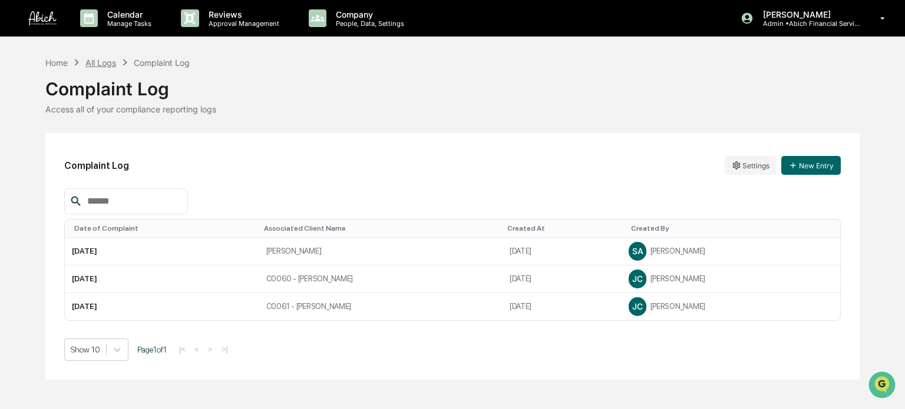
click at [105, 59] on div "All Logs" at bounding box center [100, 63] width 31 height 10
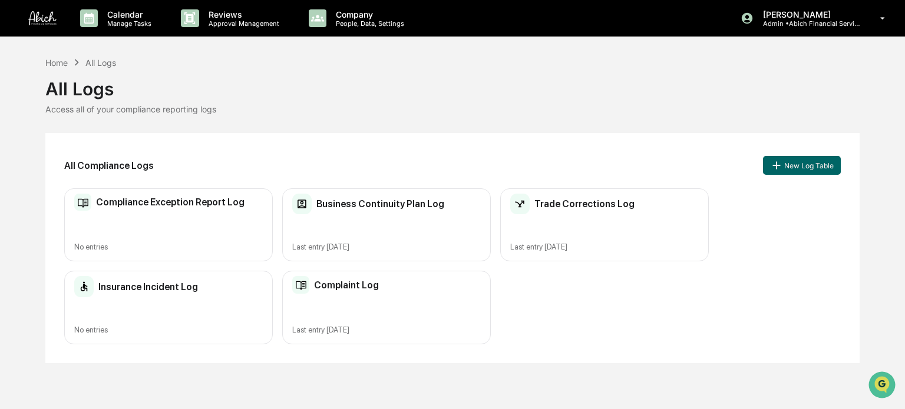
click at [489, 145] on div "All Compliance Logs New Log Table Compliance Exception Report Log No entries Bu…" at bounding box center [452, 248] width 814 height 230
click at [367, 310] on div "Complaint Log Last entry [DATE]" at bounding box center [386, 308] width 208 height 74
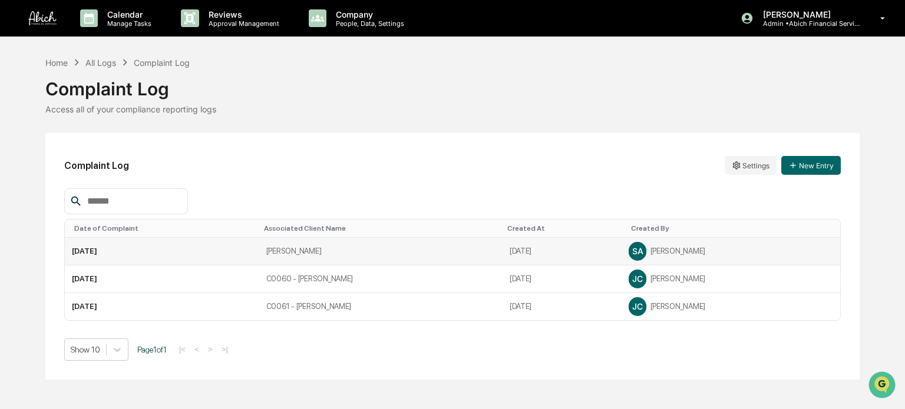
click at [508, 254] on td "[DATE]" at bounding box center [561, 252] width 119 height 28
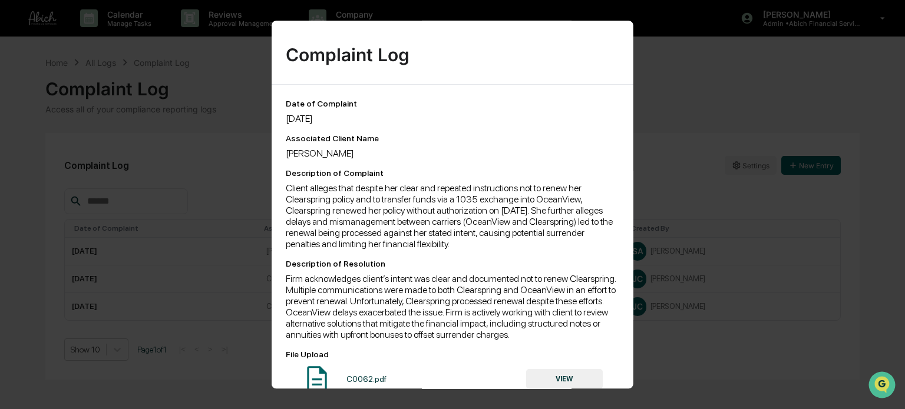
scroll to position [64, 0]
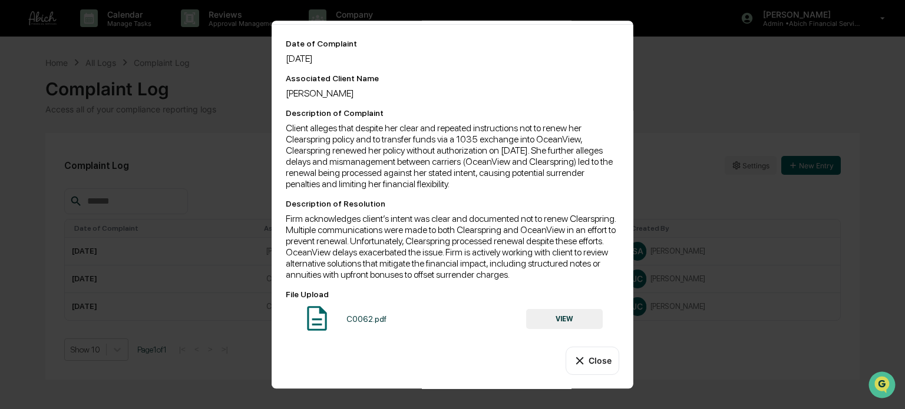
click at [575, 316] on button "VIEW" at bounding box center [564, 319] width 77 height 20
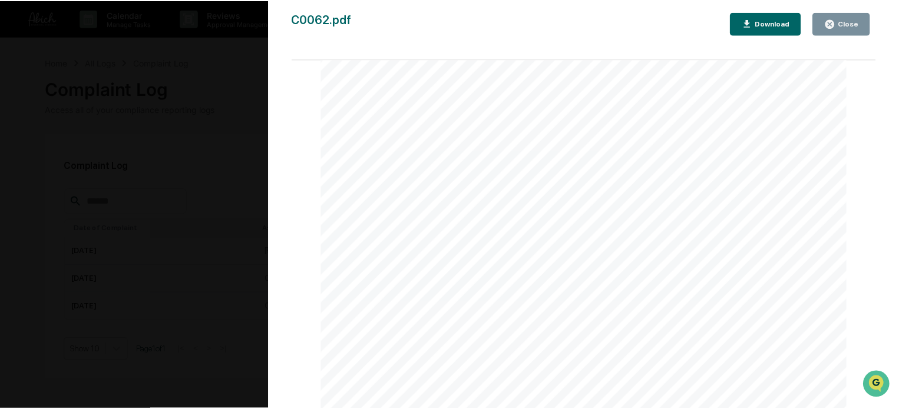
scroll to position [1085, 0]
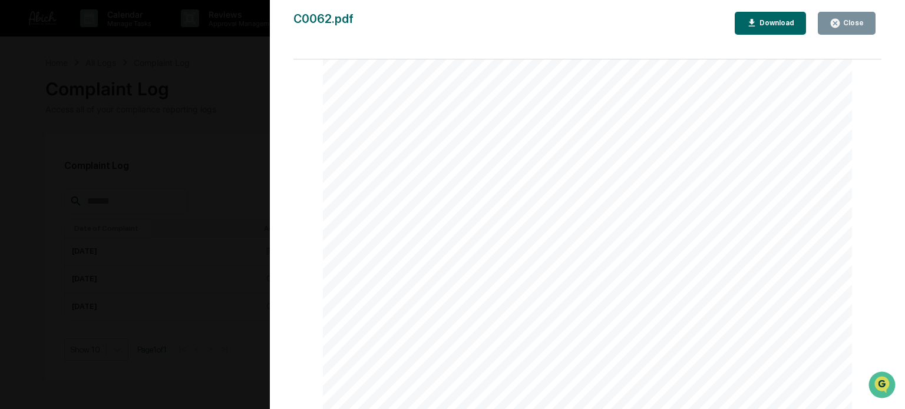
click at [846, 29] on button "Close" at bounding box center [846, 23] width 58 height 23
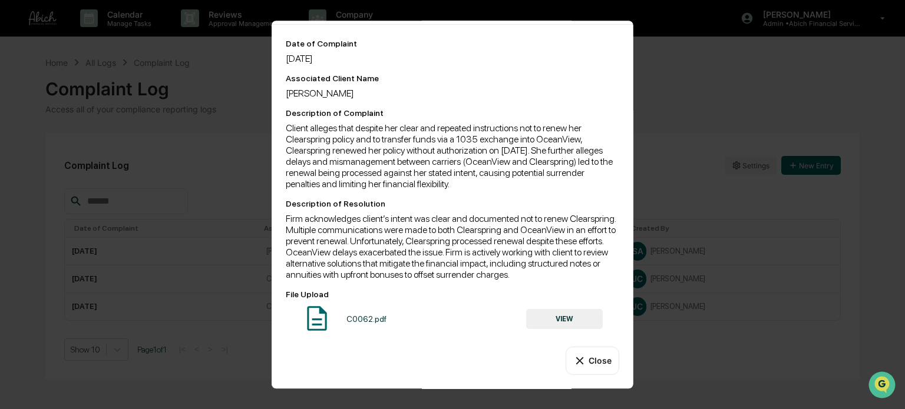
click at [582, 366] on button "Close" at bounding box center [592, 361] width 54 height 28
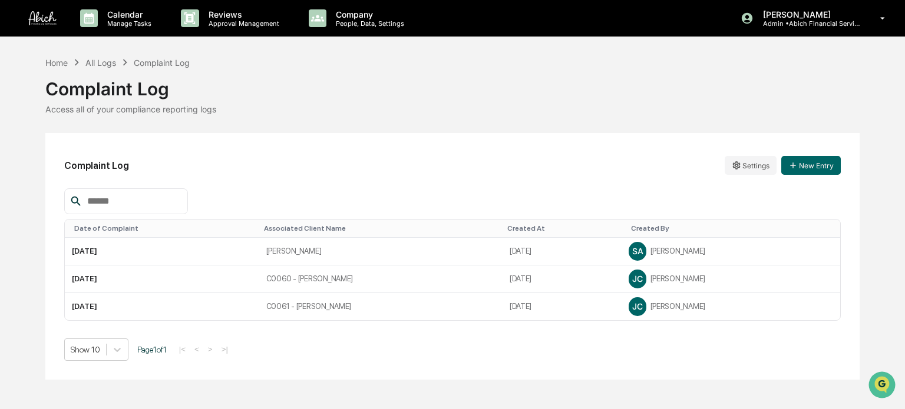
drag, startPoint x: 559, startPoint y: 255, endPoint x: 882, endPoint y: 202, distance: 327.6
click at [882, 202] on div "Home All Logs Complaint Log Complaint Log Access all of your compliance reporti…" at bounding box center [452, 218] width 905 height 324
click at [743, 168] on html "Calendar Manage Tasks Reviews Approval Management Company People, Data, Setting…" at bounding box center [452, 204] width 905 height 409
click at [759, 188] on div "Edit" at bounding box center [750, 189] width 75 height 19
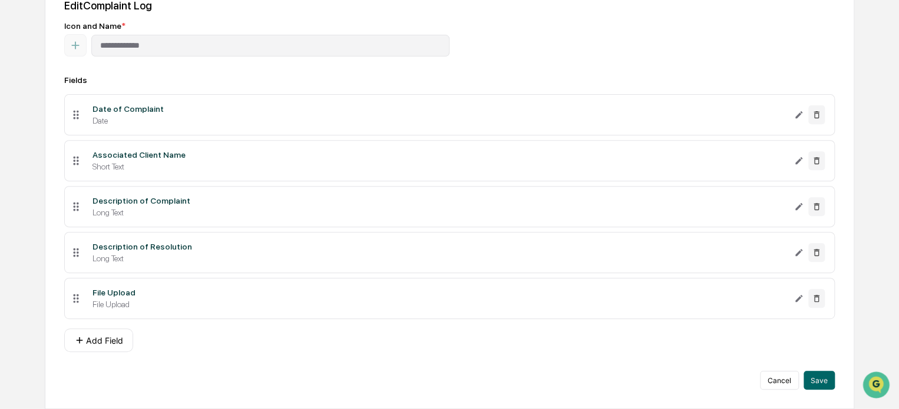
scroll to position [171, 0]
click at [781, 376] on button "Cancel" at bounding box center [779, 380] width 39 height 19
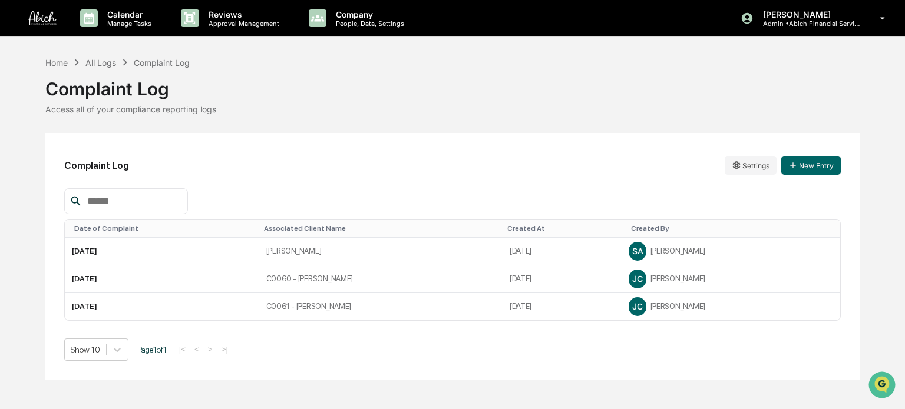
click at [26, 259] on div "Home All Logs Complaint Log Complaint Log Access all of your compliance reporti…" at bounding box center [452, 218] width 905 height 324
